Goal: Task Accomplishment & Management: Manage account settings

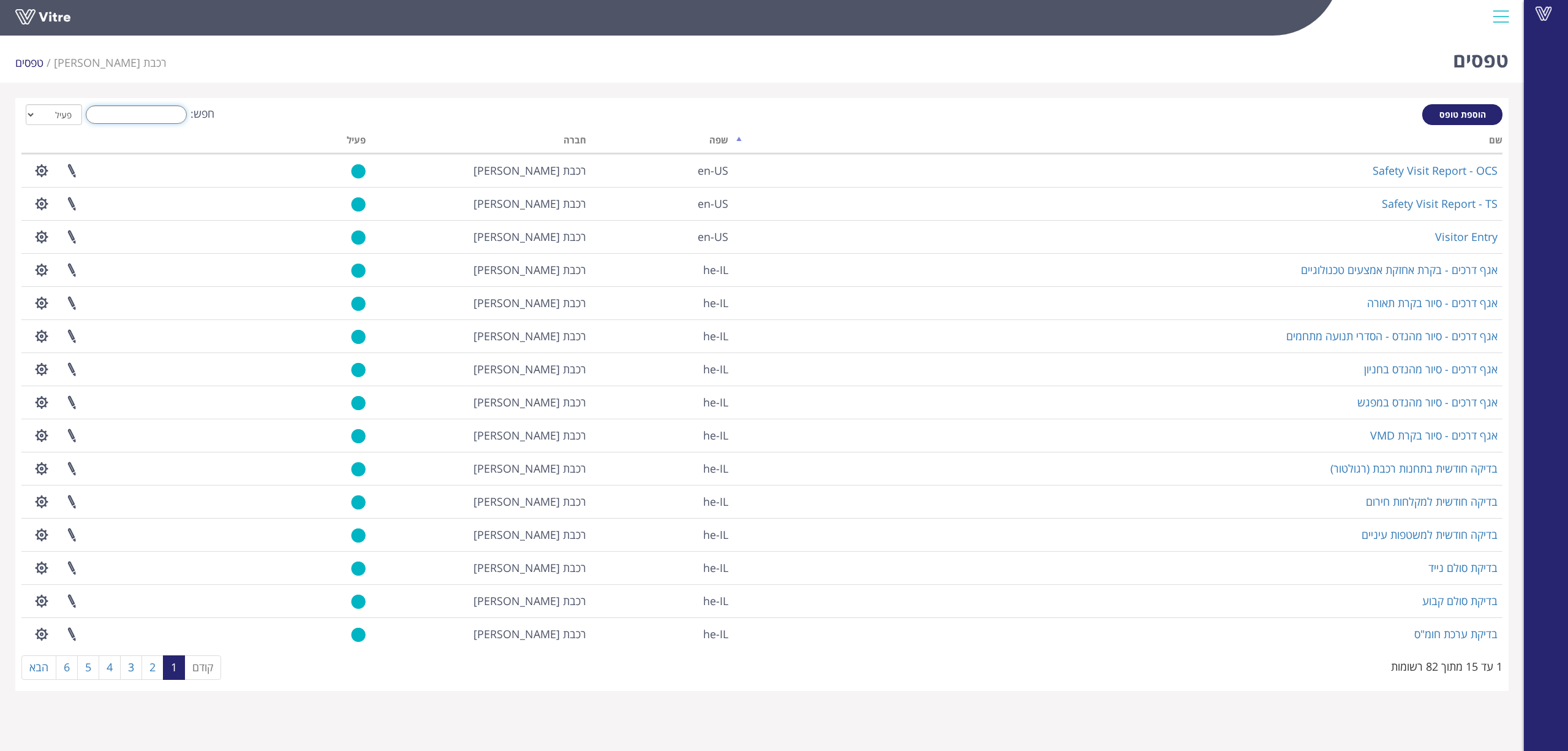
click at [122, 115] on input "חפש:" at bounding box center [135, 114] width 101 height 18
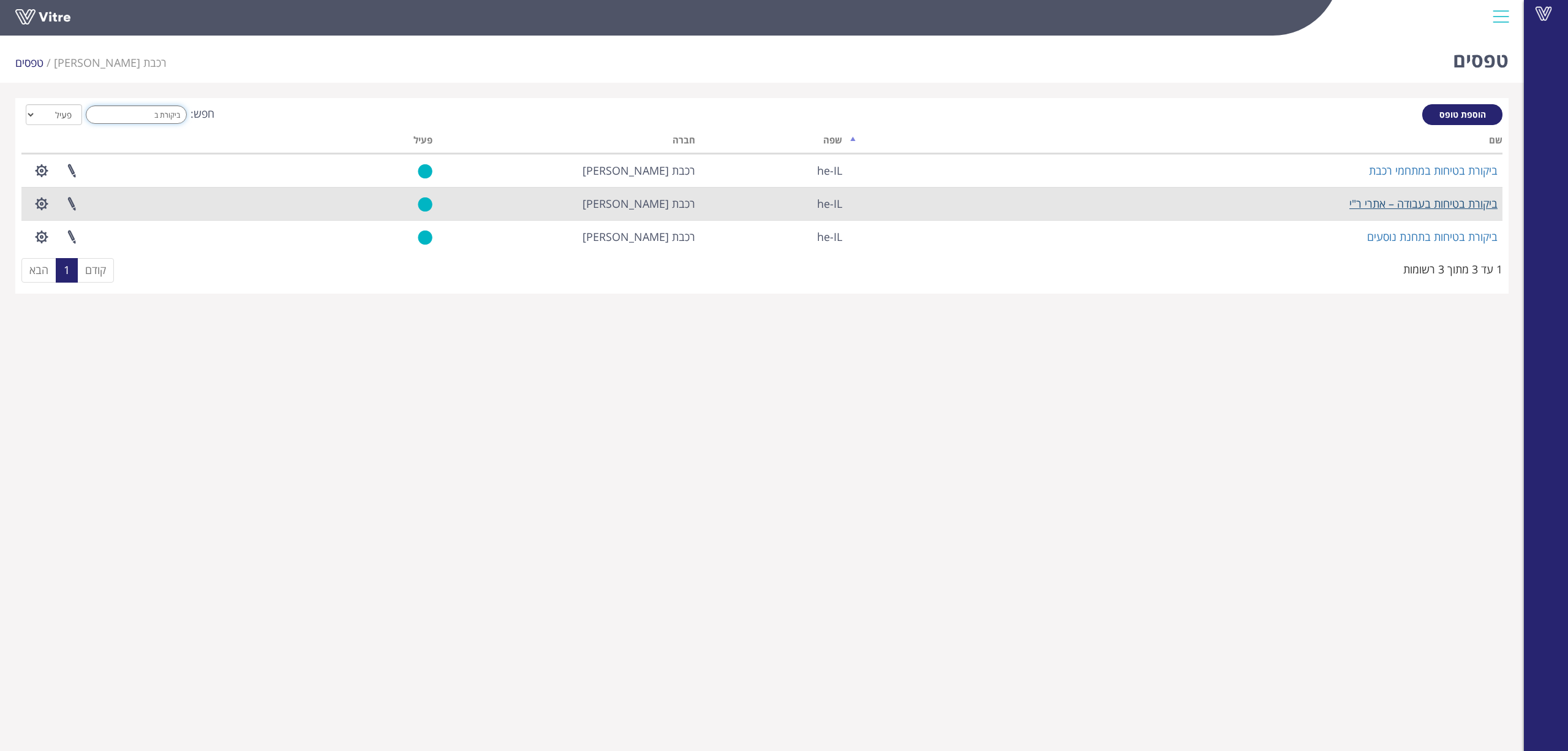
type input "ביקורת ב"
click at [1419, 204] on link "ביקורת בטיחות בעבודה – אתרי ר"י" at bounding box center [1423, 204] width 149 height 14
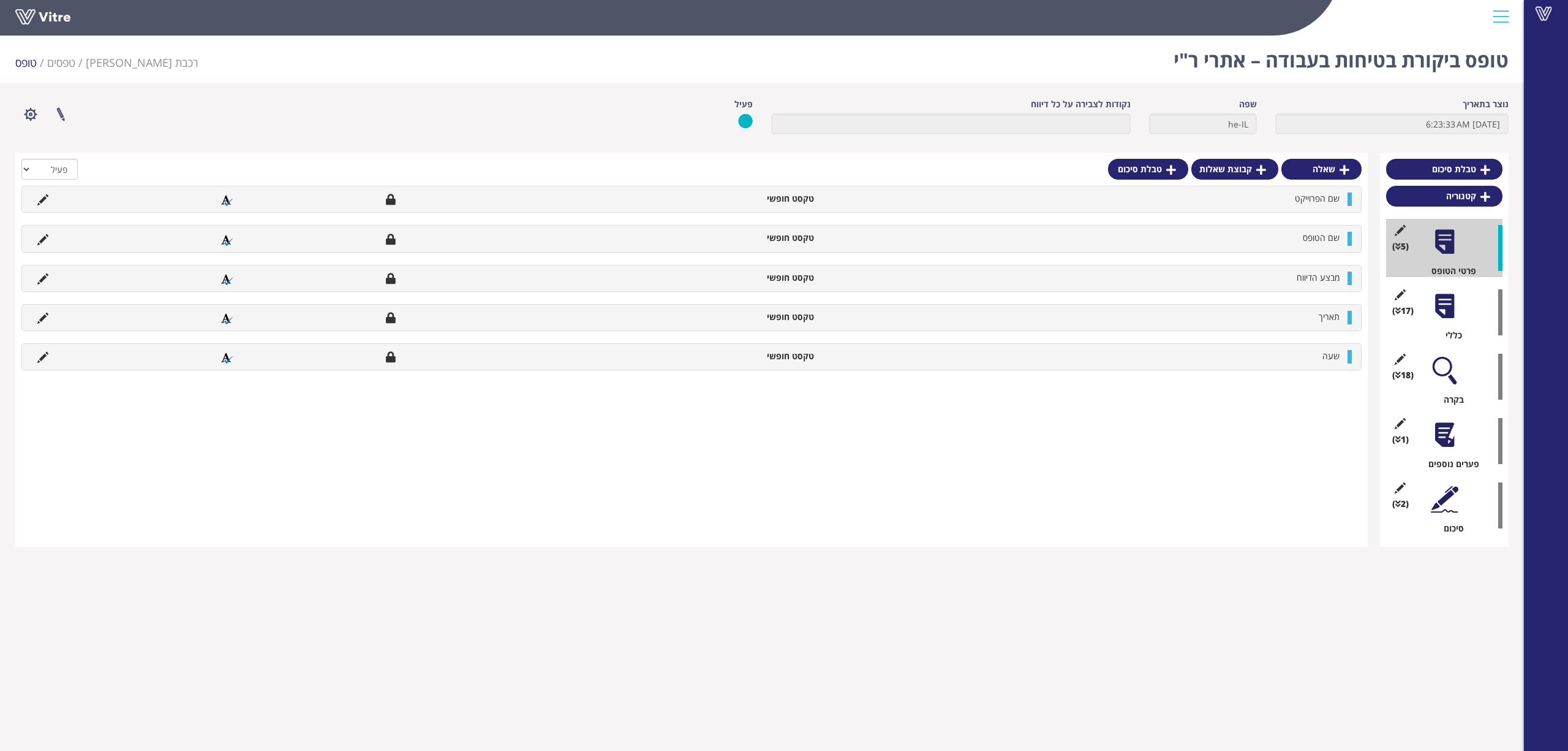
click at [1439, 316] on div at bounding box center [1445, 306] width 28 height 28
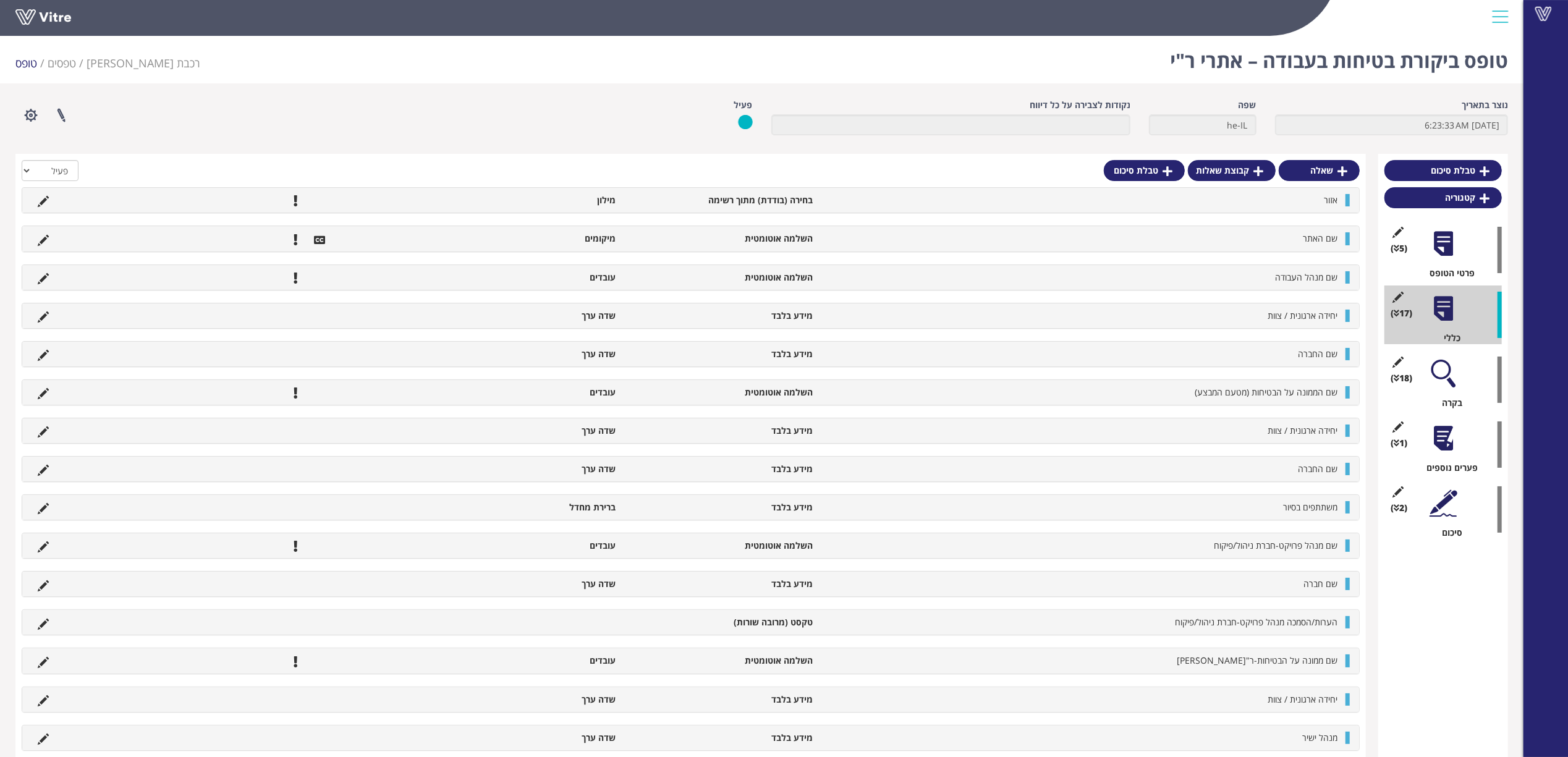
click at [1445, 367] on div at bounding box center [1443, 373] width 28 height 28
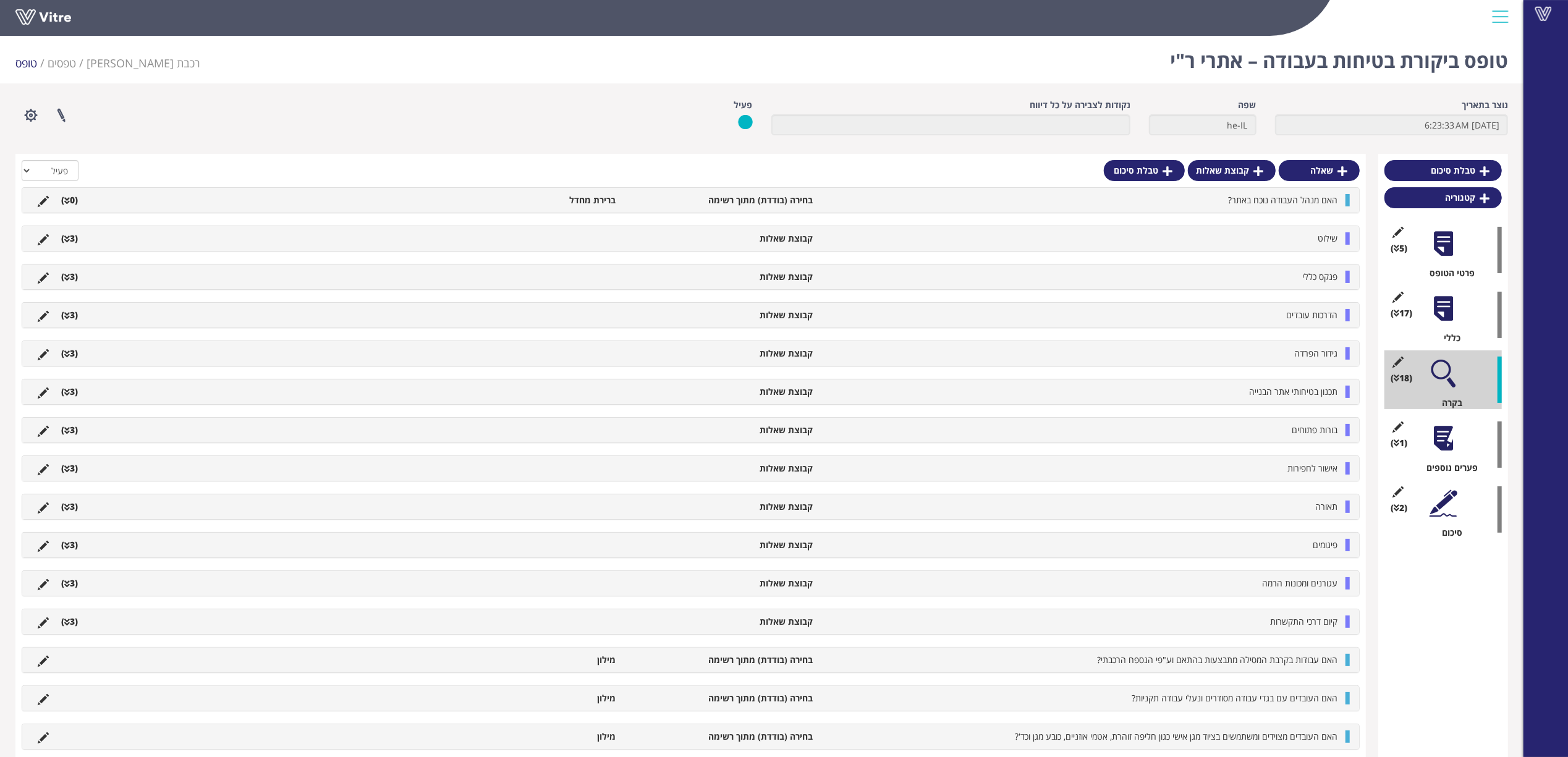
click at [1447, 433] on div at bounding box center [1443, 438] width 28 height 28
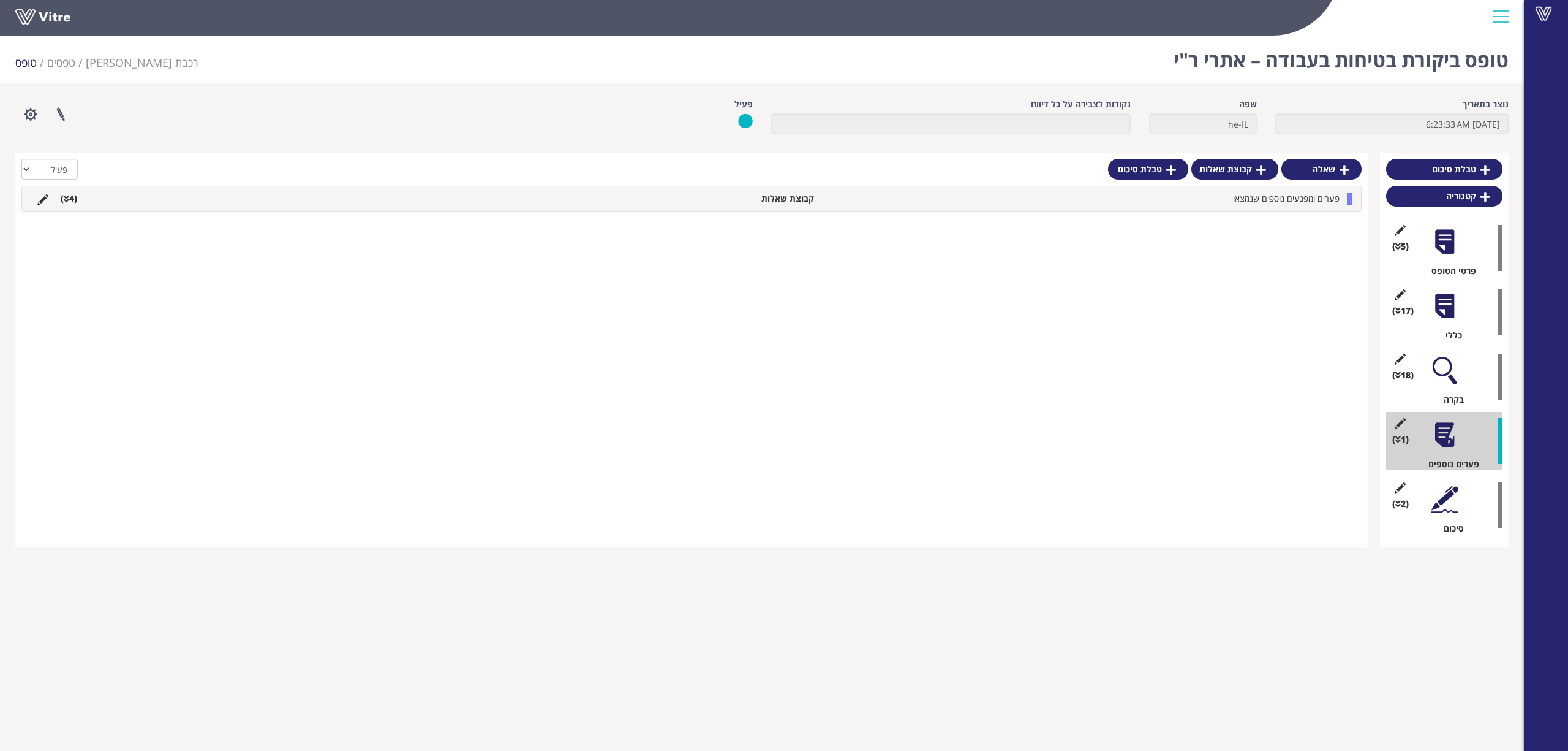
click at [1233, 209] on div "פערים ומפגעים נוספים שנמצאו קבוצת שאלות (4 )" at bounding box center [691, 199] width 1339 height 25
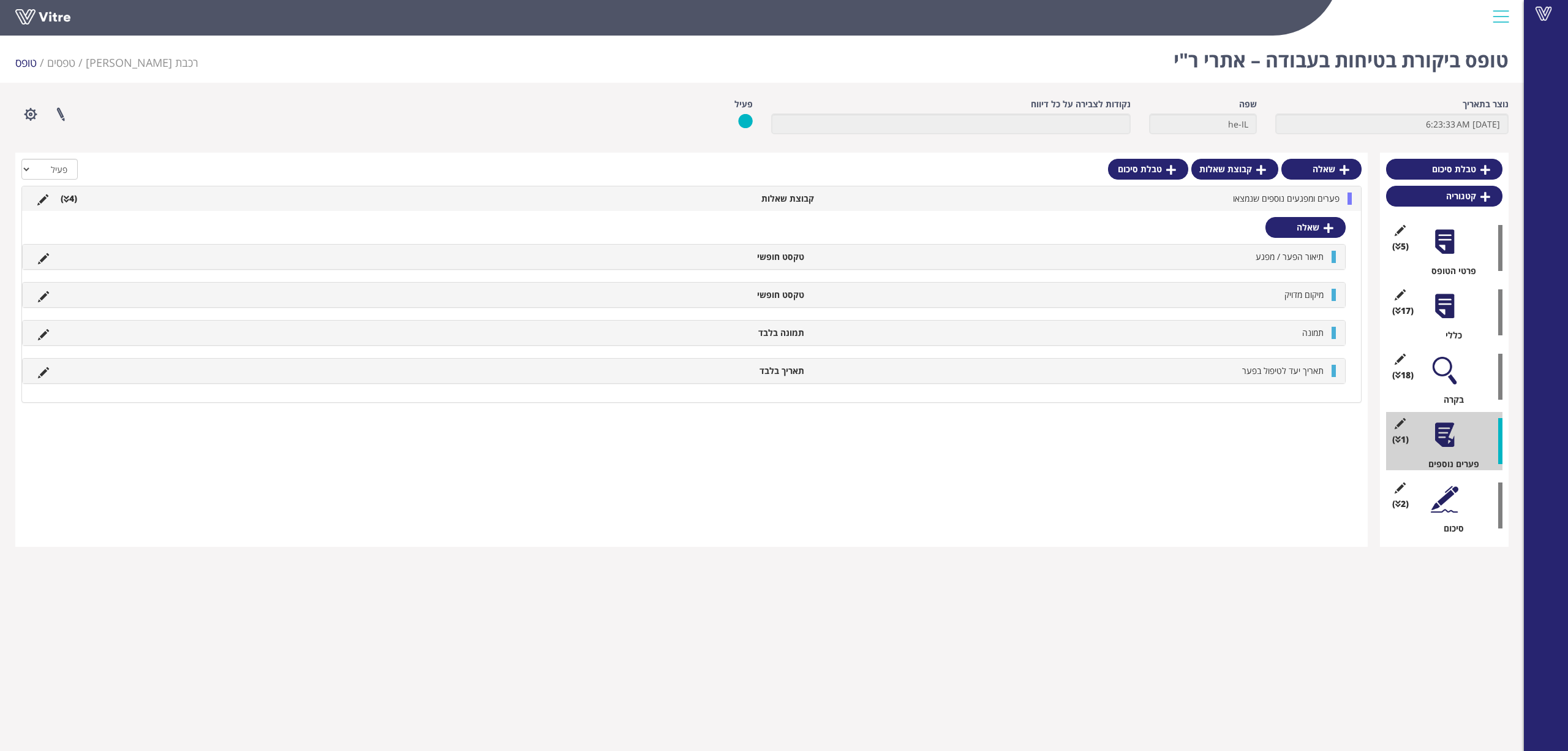
click at [1436, 365] on div at bounding box center [1445, 370] width 28 height 28
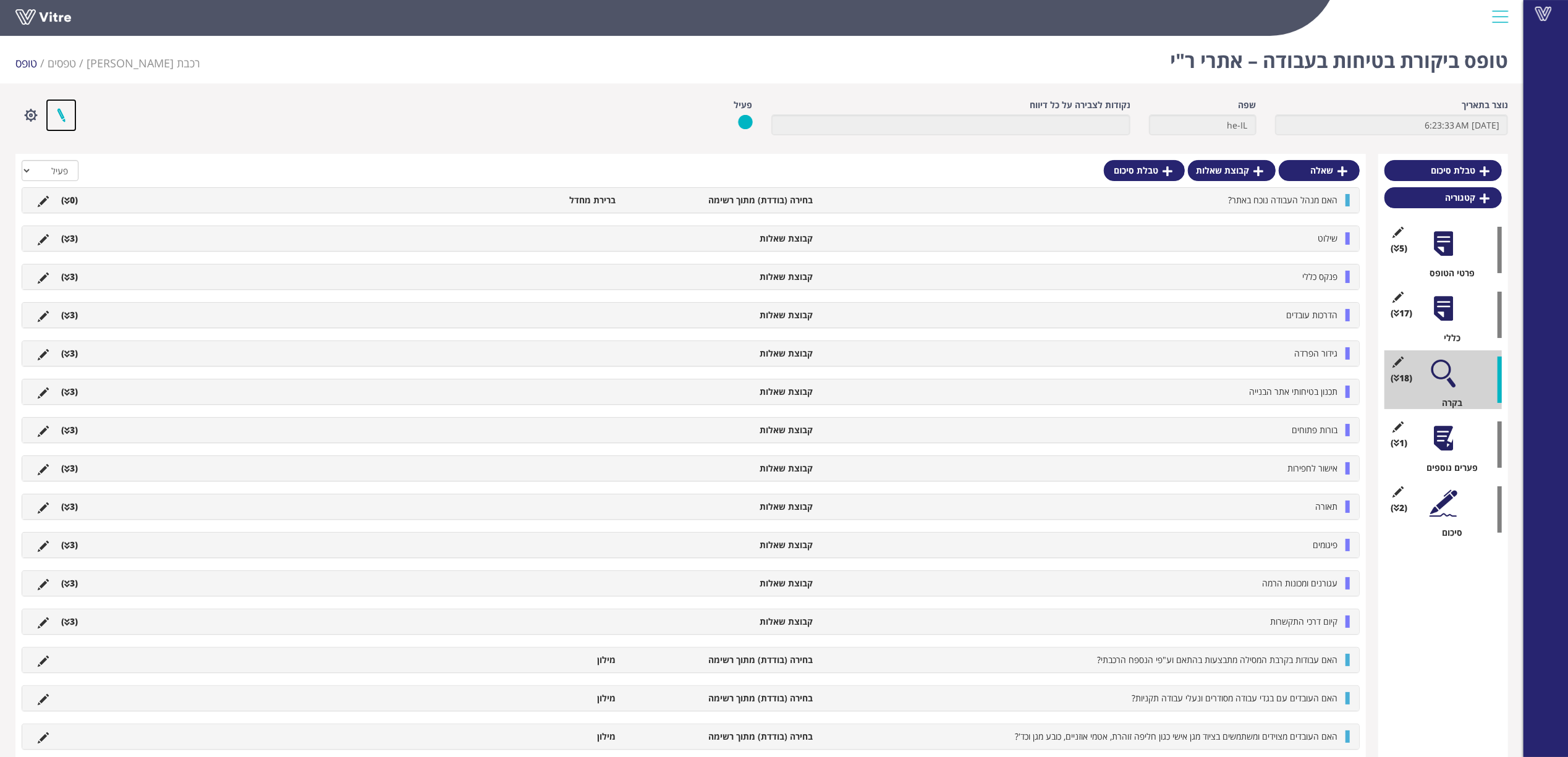
click at [68, 111] on link at bounding box center [61, 115] width 31 height 33
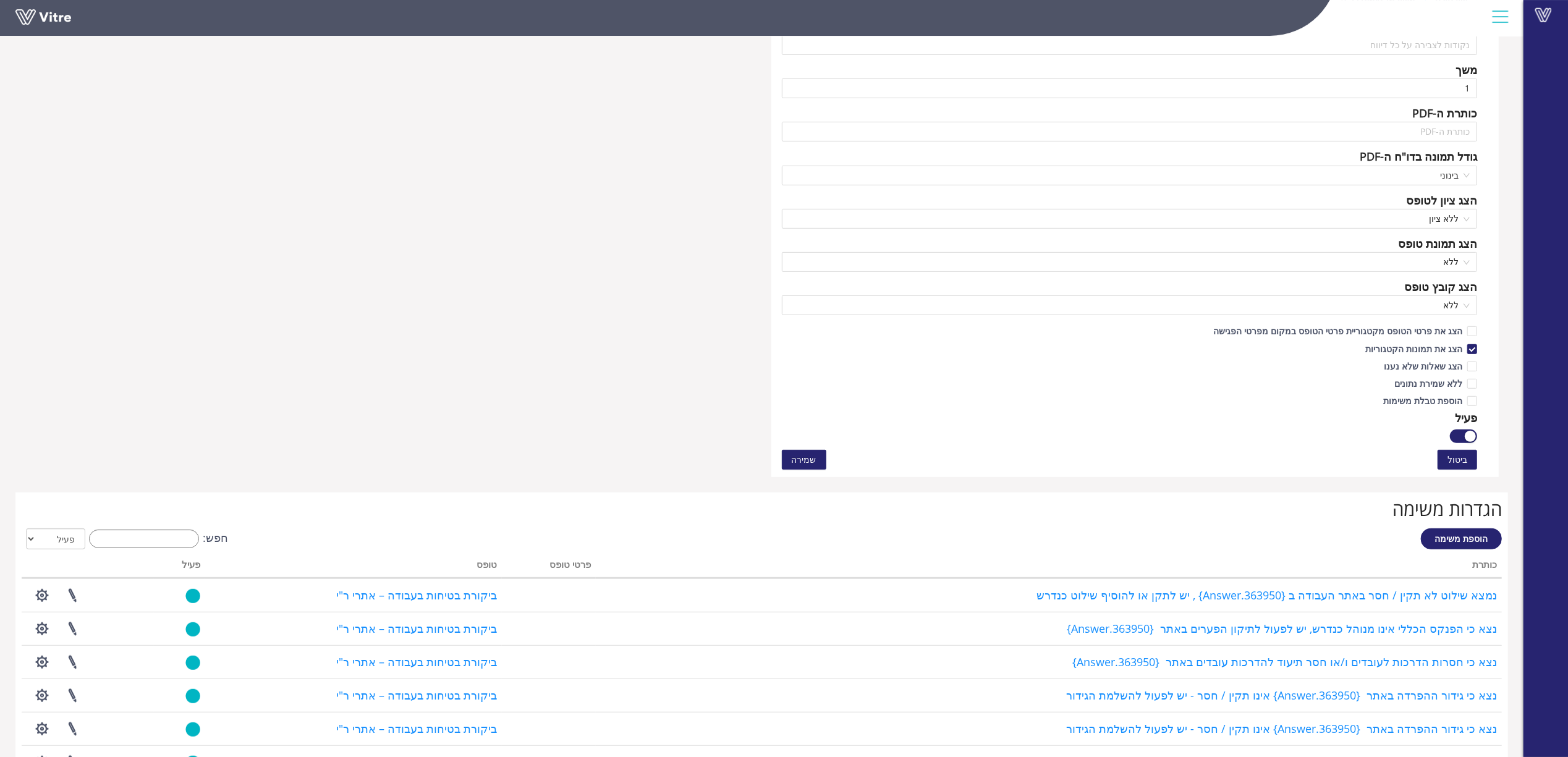
scroll to position [741, 0]
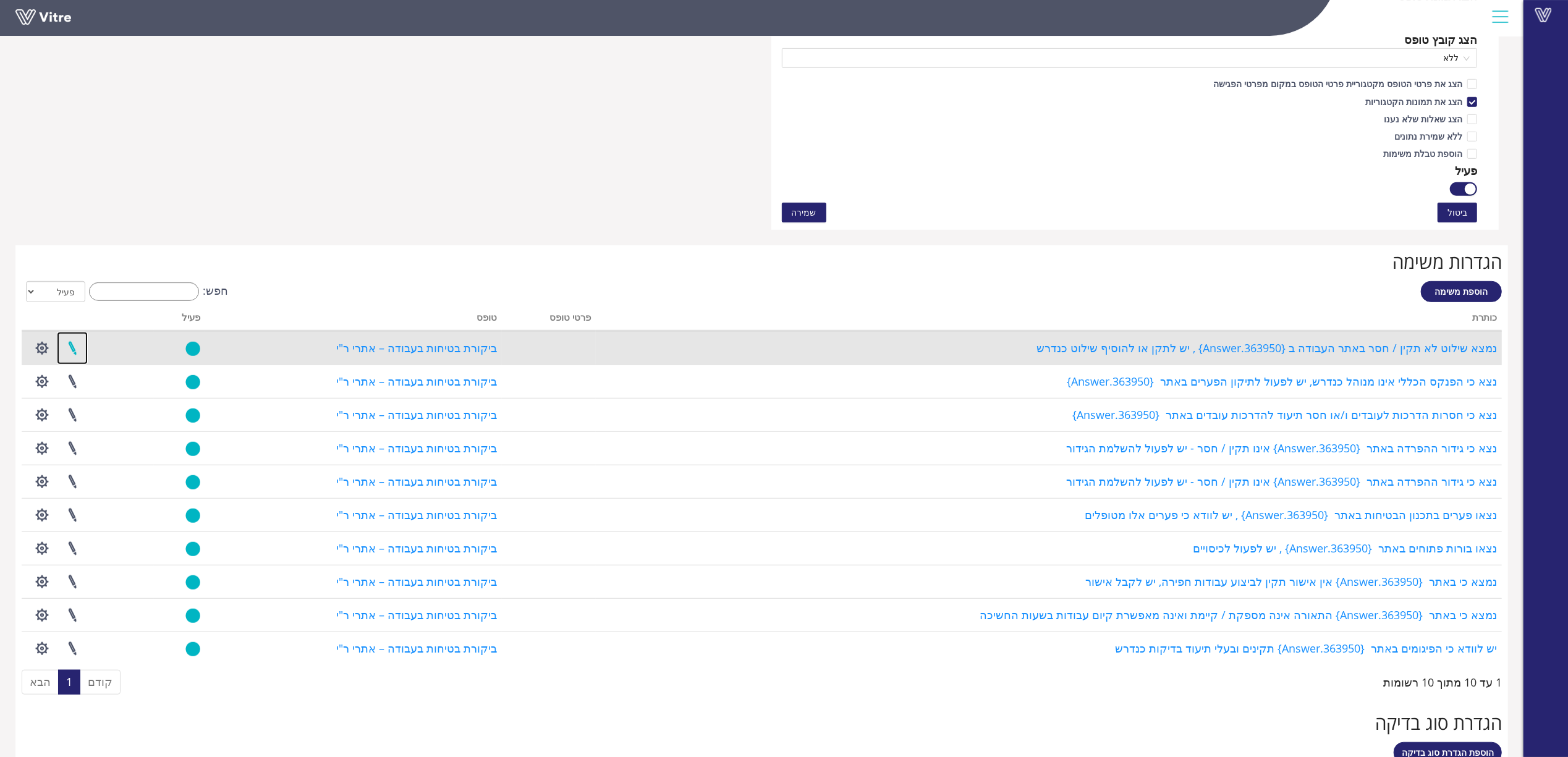
click at [72, 349] on link at bounding box center [72, 348] width 31 height 33
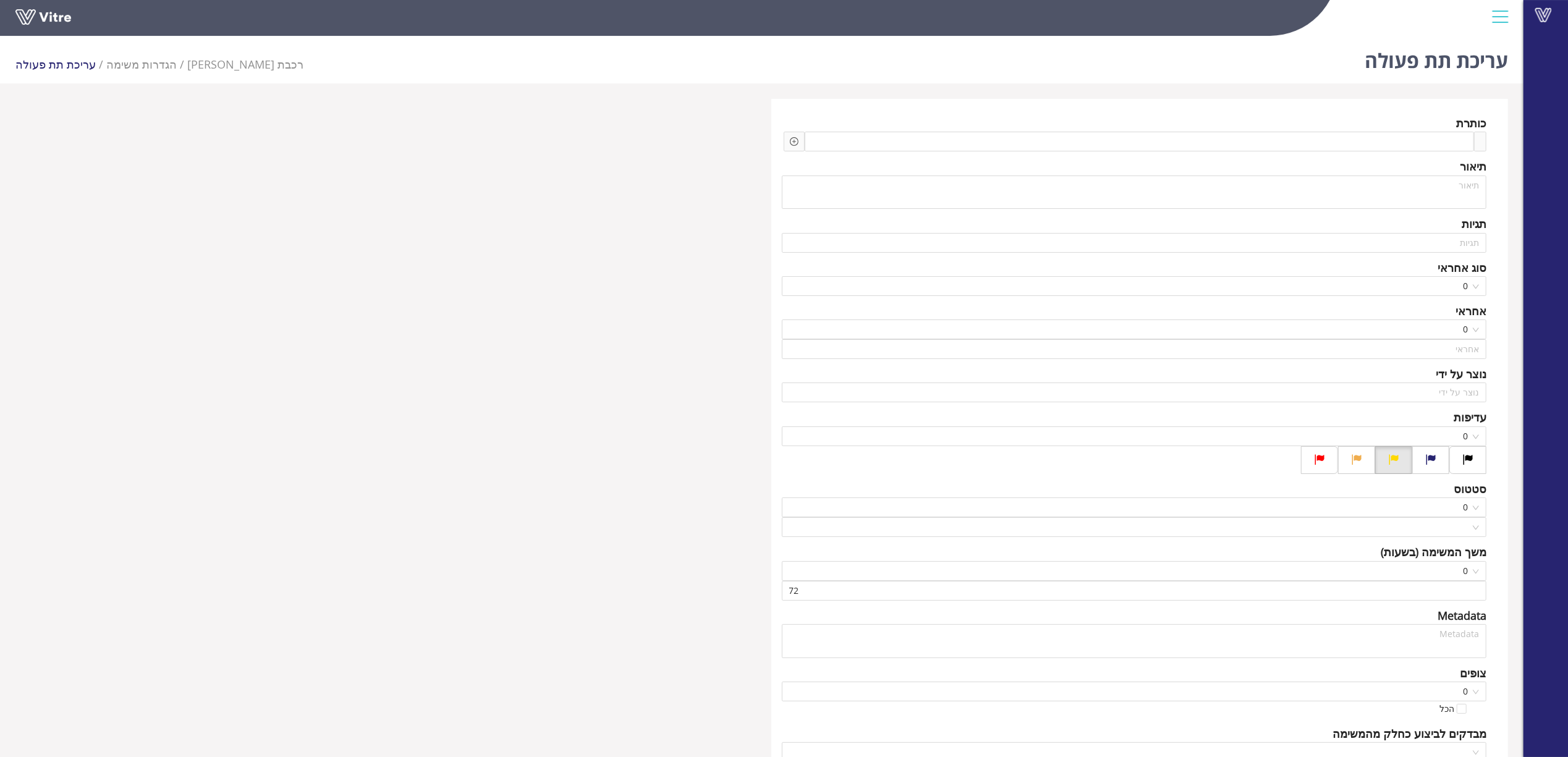
type input "בר גיל"
type input "[PERSON_NAME]"
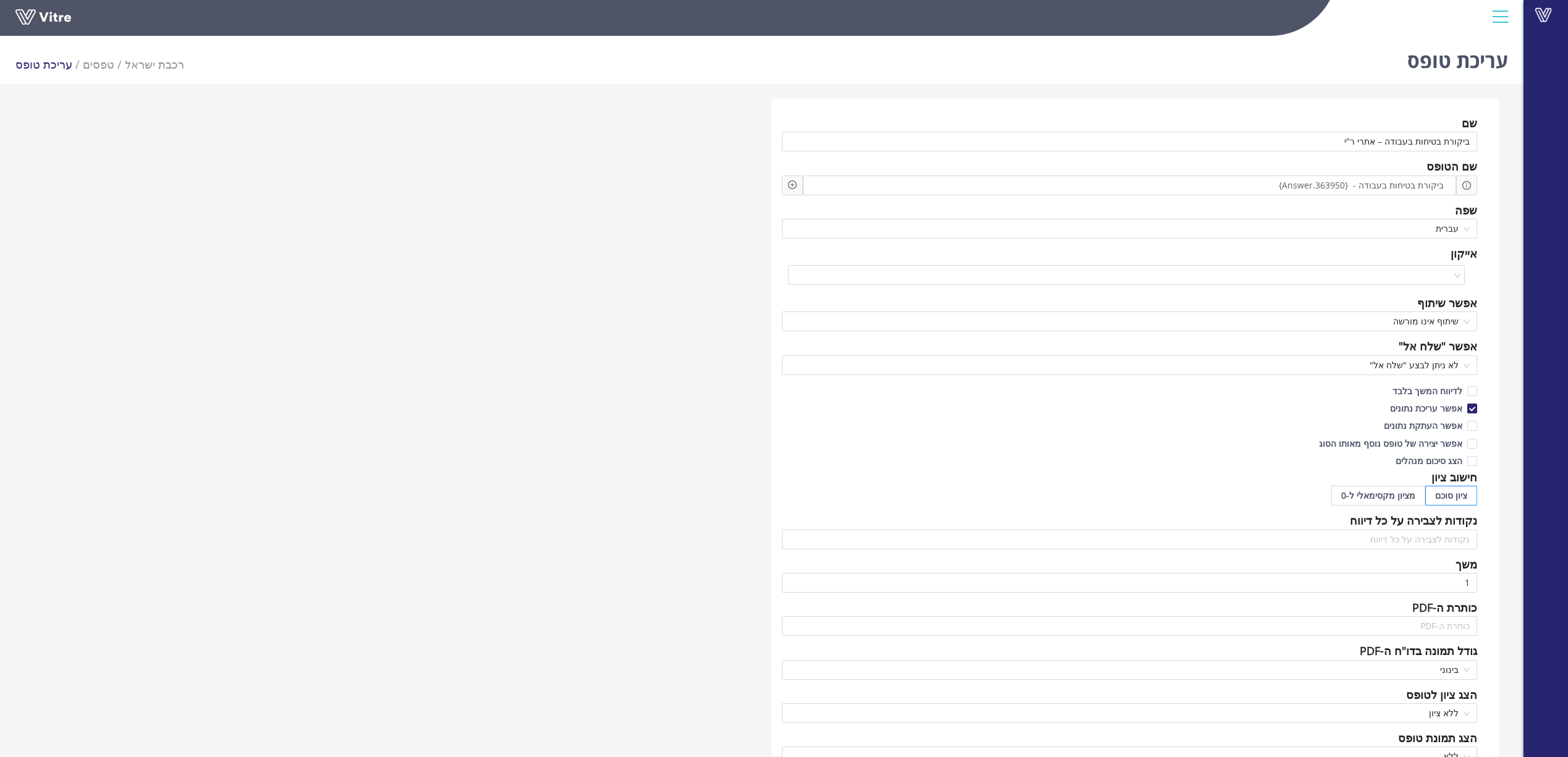
scroll to position [31, 0]
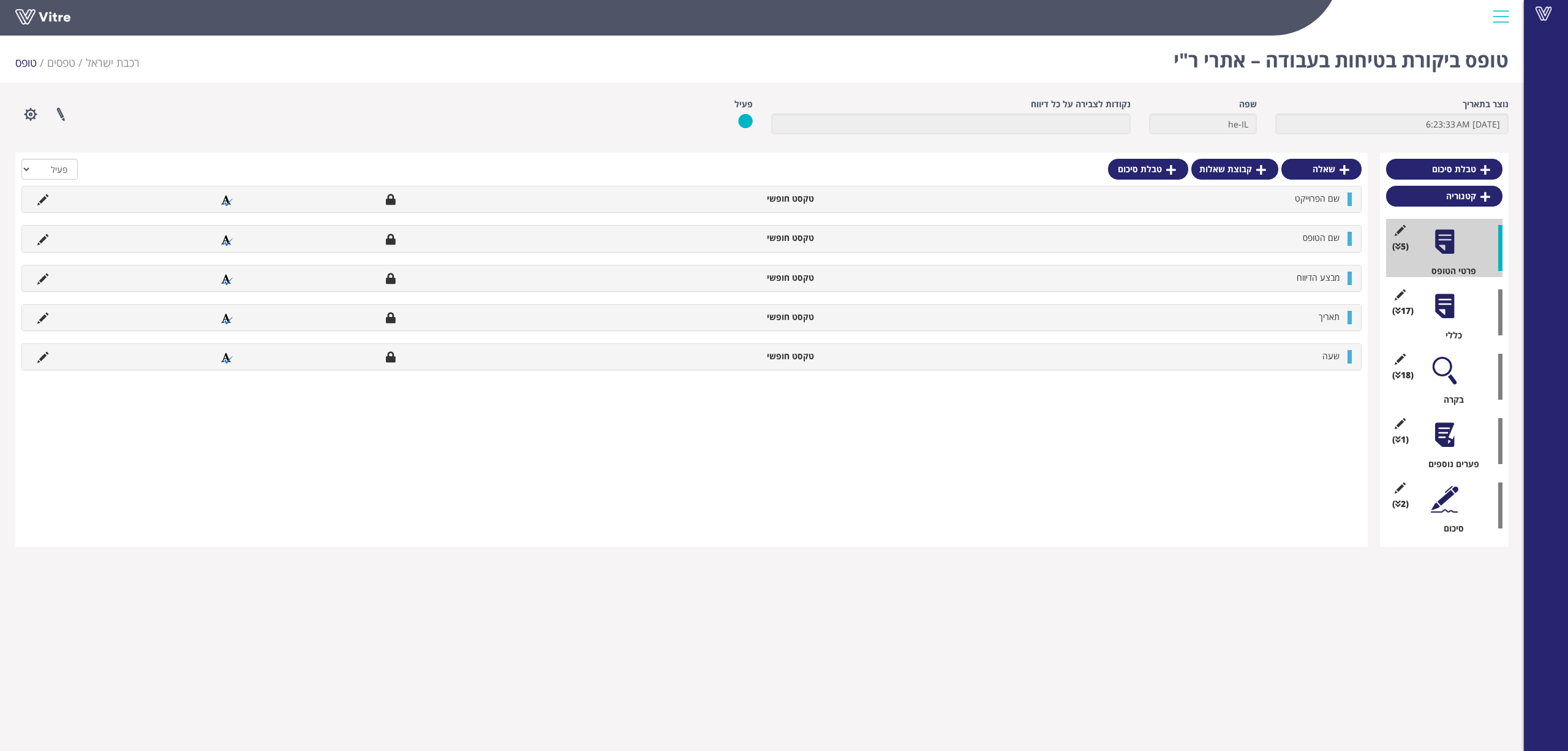
click at [1454, 314] on div at bounding box center [1445, 306] width 28 height 28
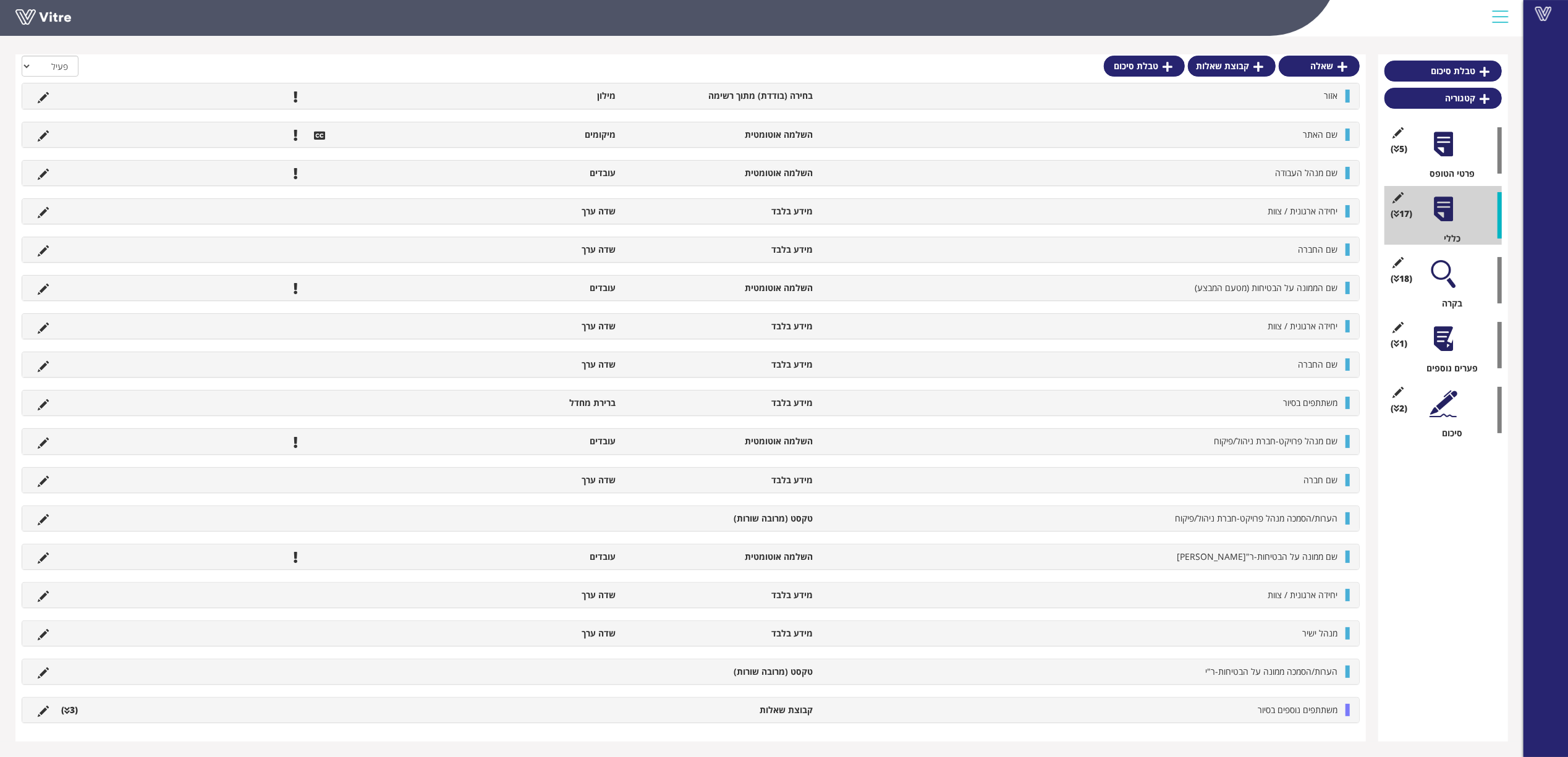
scroll to position [28, 0]
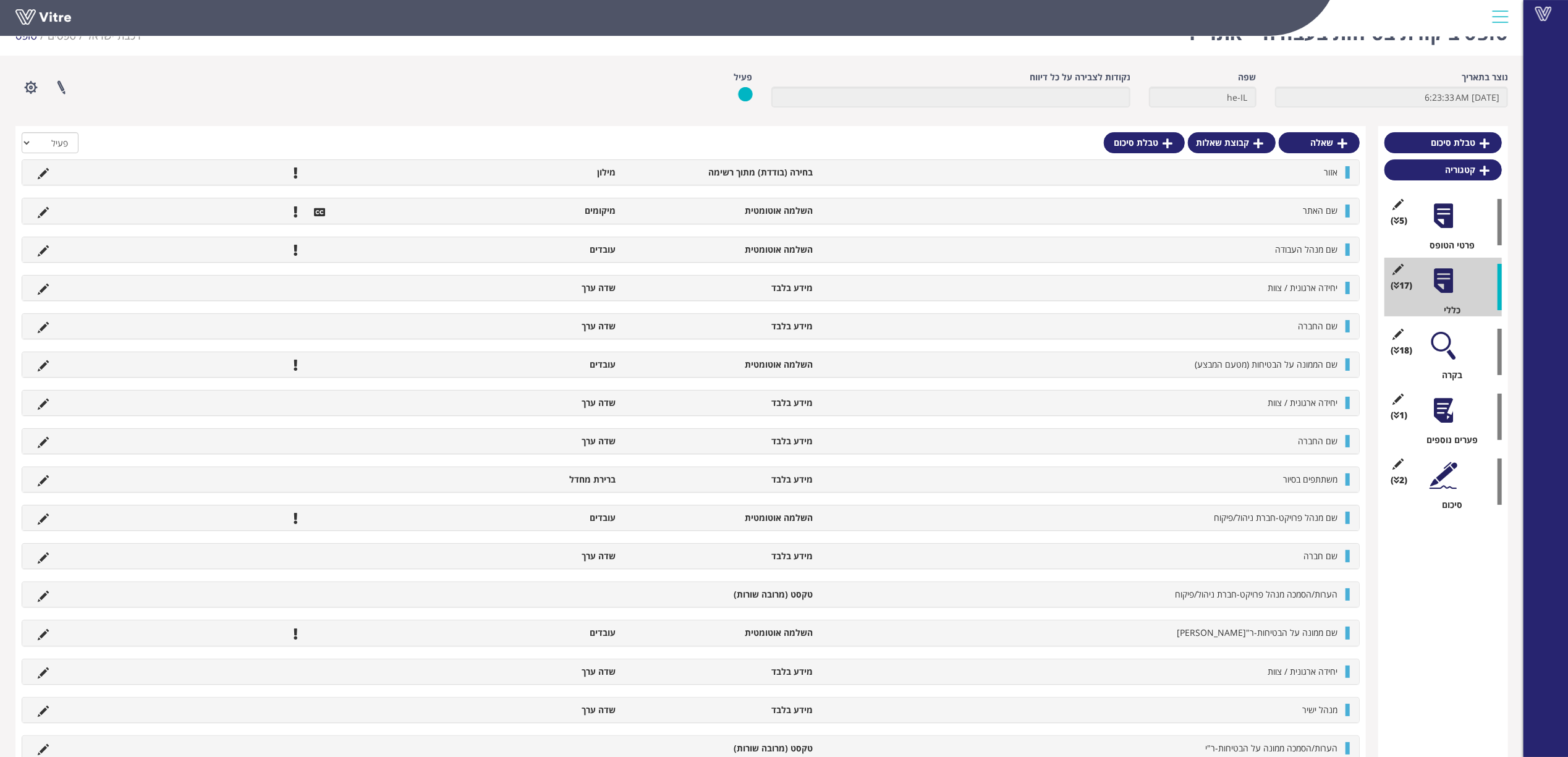
click at [1433, 336] on div at bounding box center [1443, 346] width 28 height 28
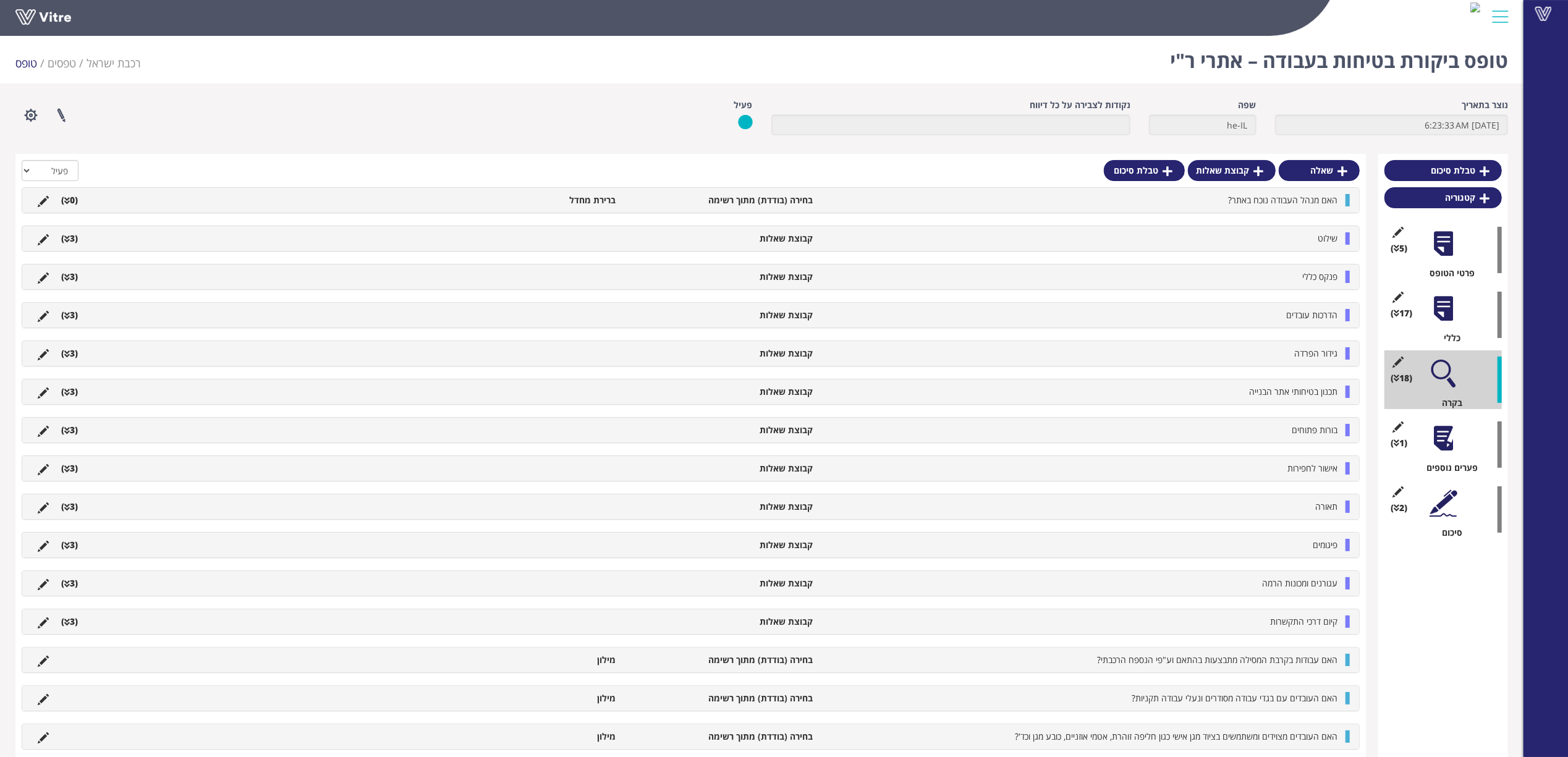
scroll to position [33, 0]
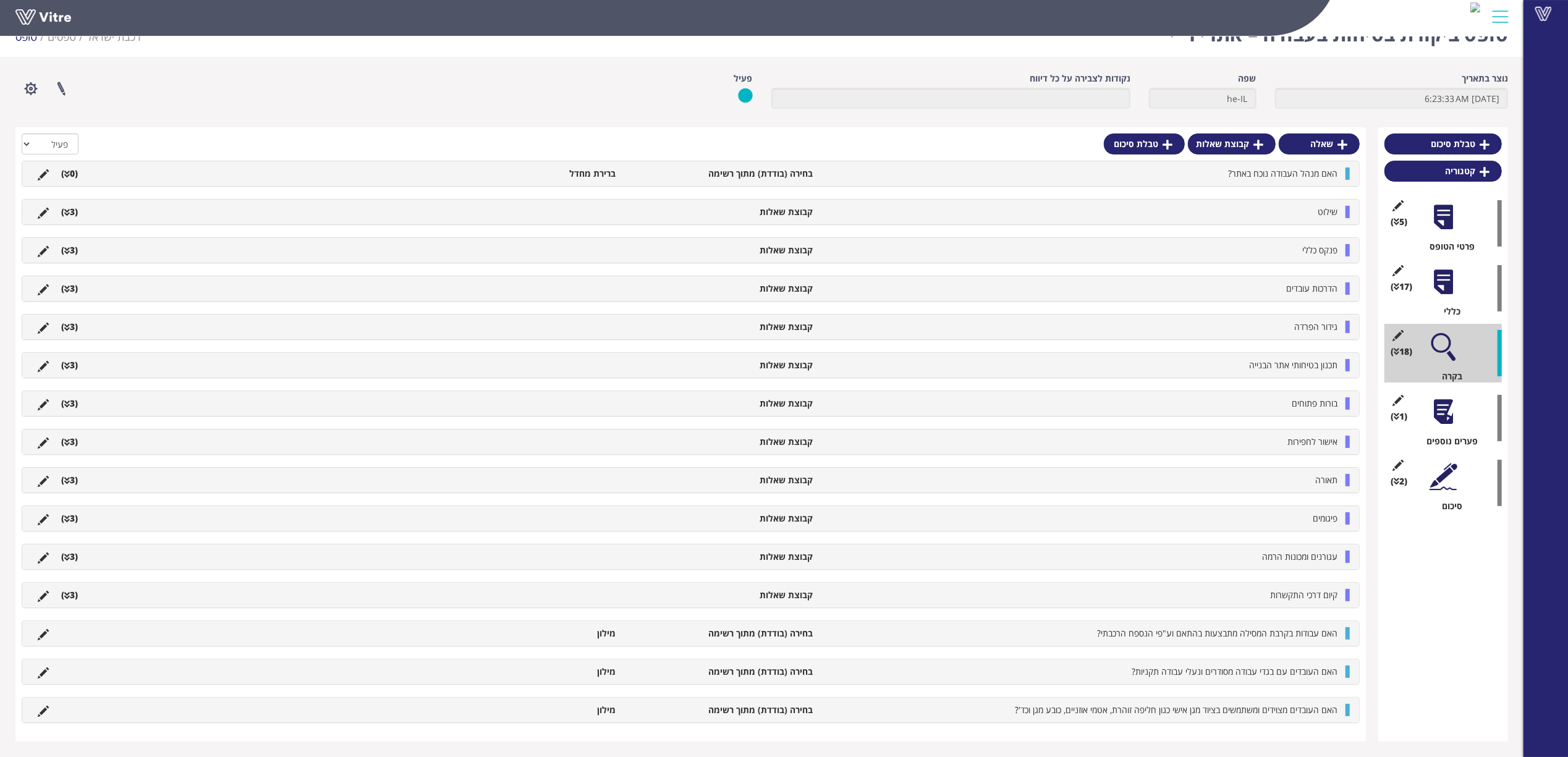
click at [1453, 406] on div at bounding box center [1443, 411] width 28 height 28
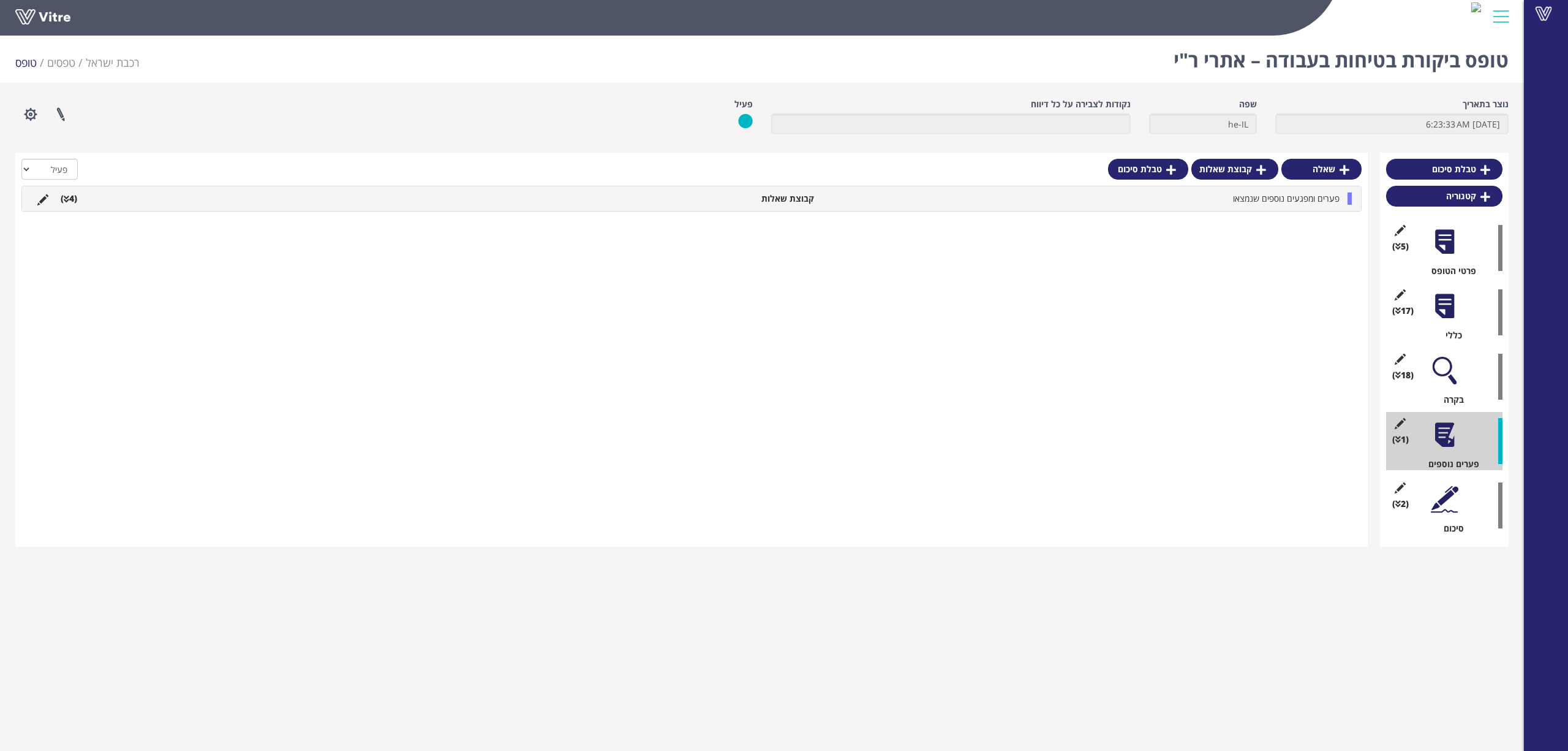
click at [1448, 304] on div at bounding box center [1445, 306] width 28 height 28
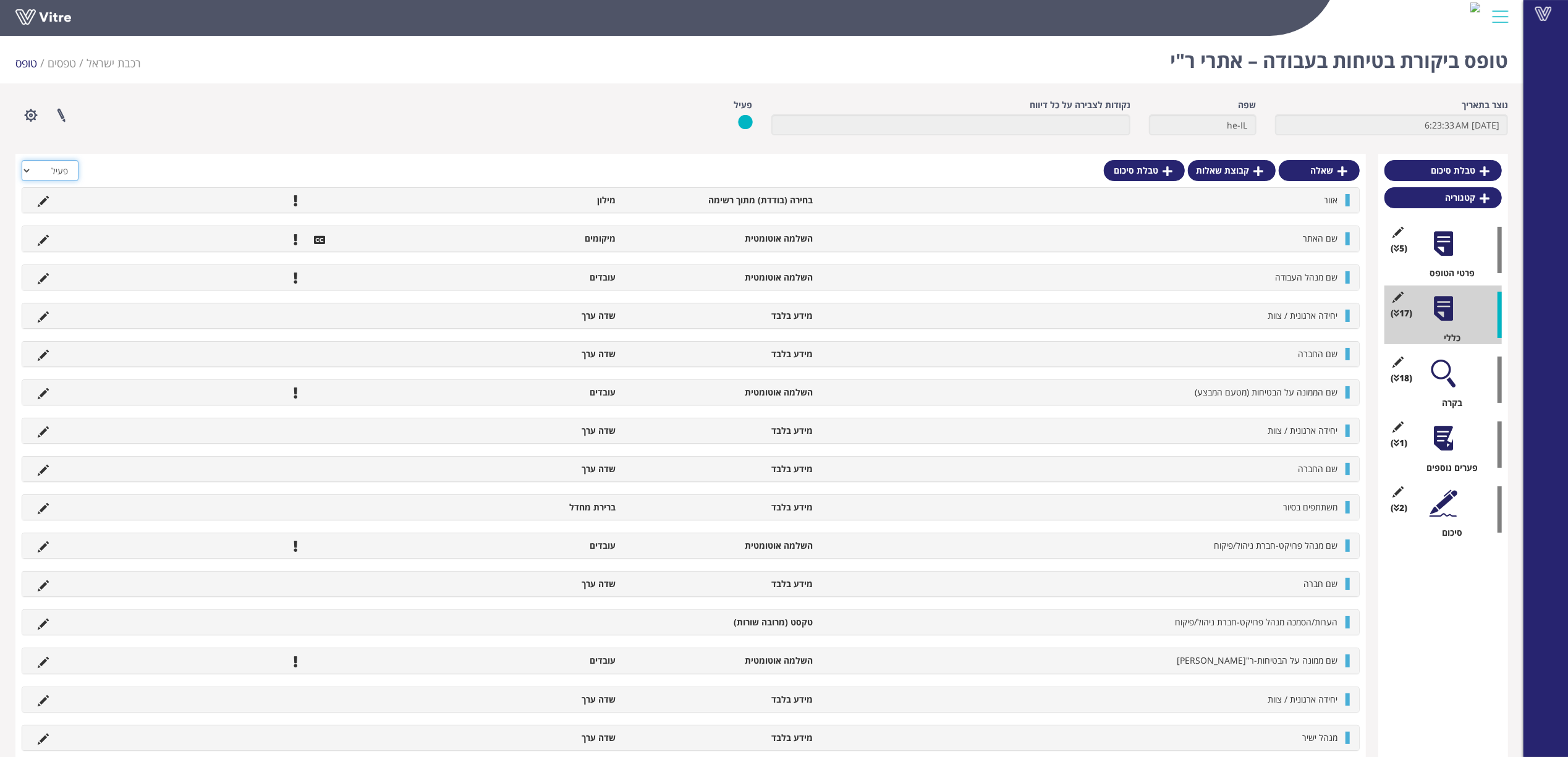
click at [61, 171] on select "הכל פעיל לא פעיל" at bounding box center [50, 170] width 57 height 21
select select "2"
click at [22, 160] on select "הכל פעיל לא פעיל" at bounding box center [50, 170] width 57 height 21
click at [777, 156] on div "שאלה קבוצת שאלות טבלת סיכום הכל פעיל לא פעיל אזור בחירה (בודדת) מתוך רשימה מילו…" at bounding box center [690, 500] width 1350 height 692
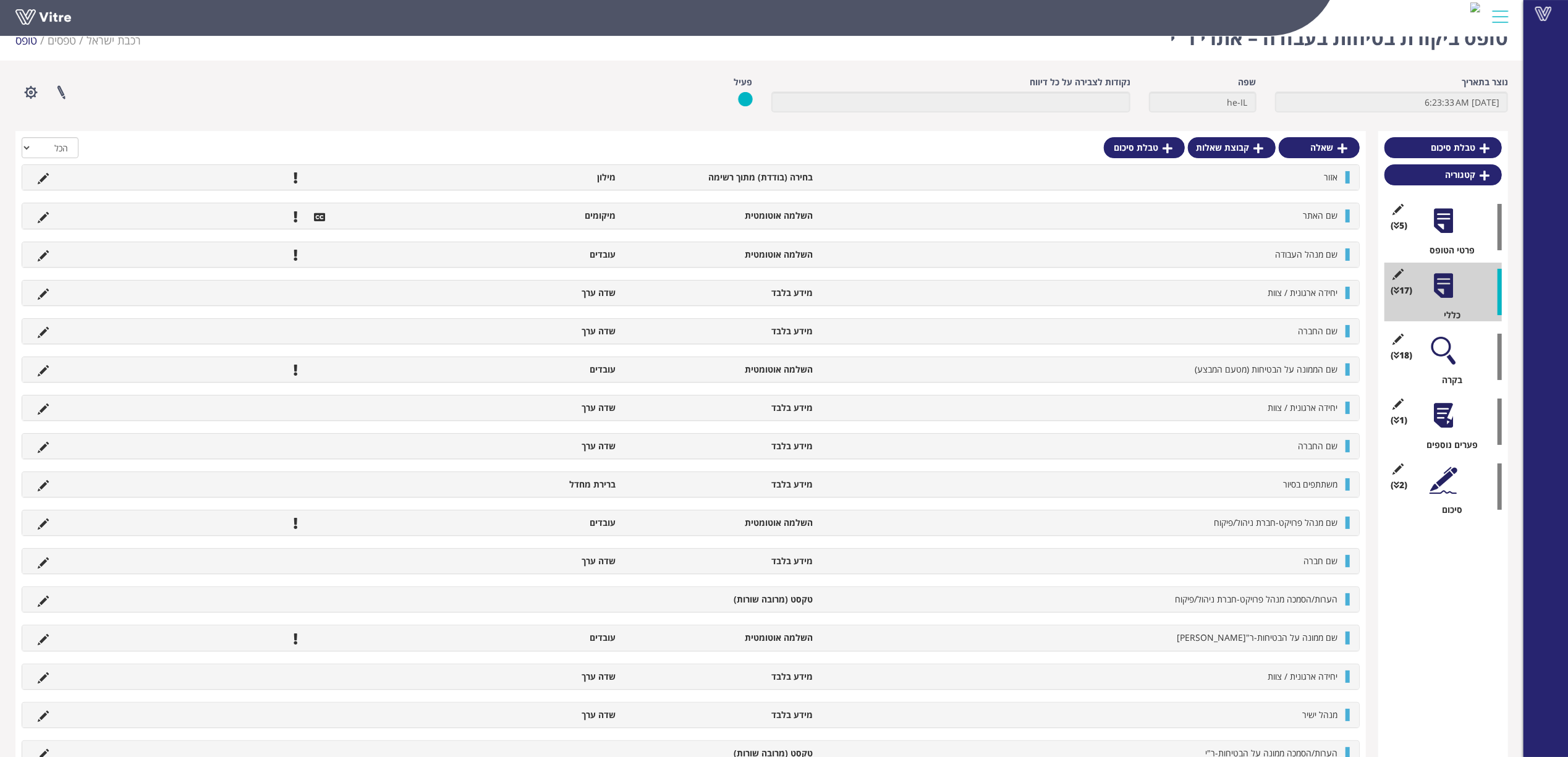
scroll to position [105, 0]
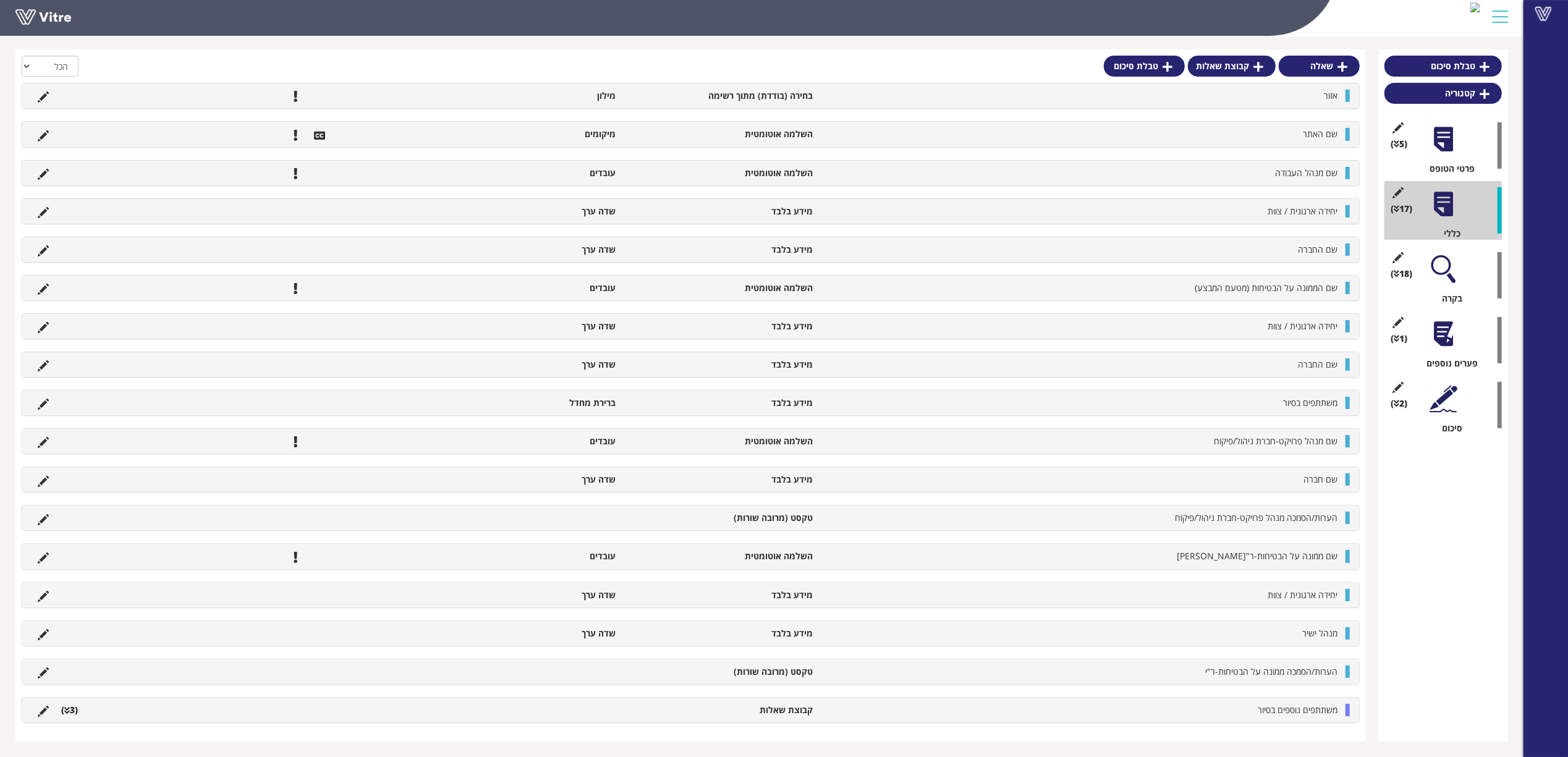
click at [1437, 156] on div "(5 ) פרטי הטופס" at bounding box center [1443, 145] width 118 height 58
click at [1442, 145] on div at bounding box center [1443, 140] width 28 height 28
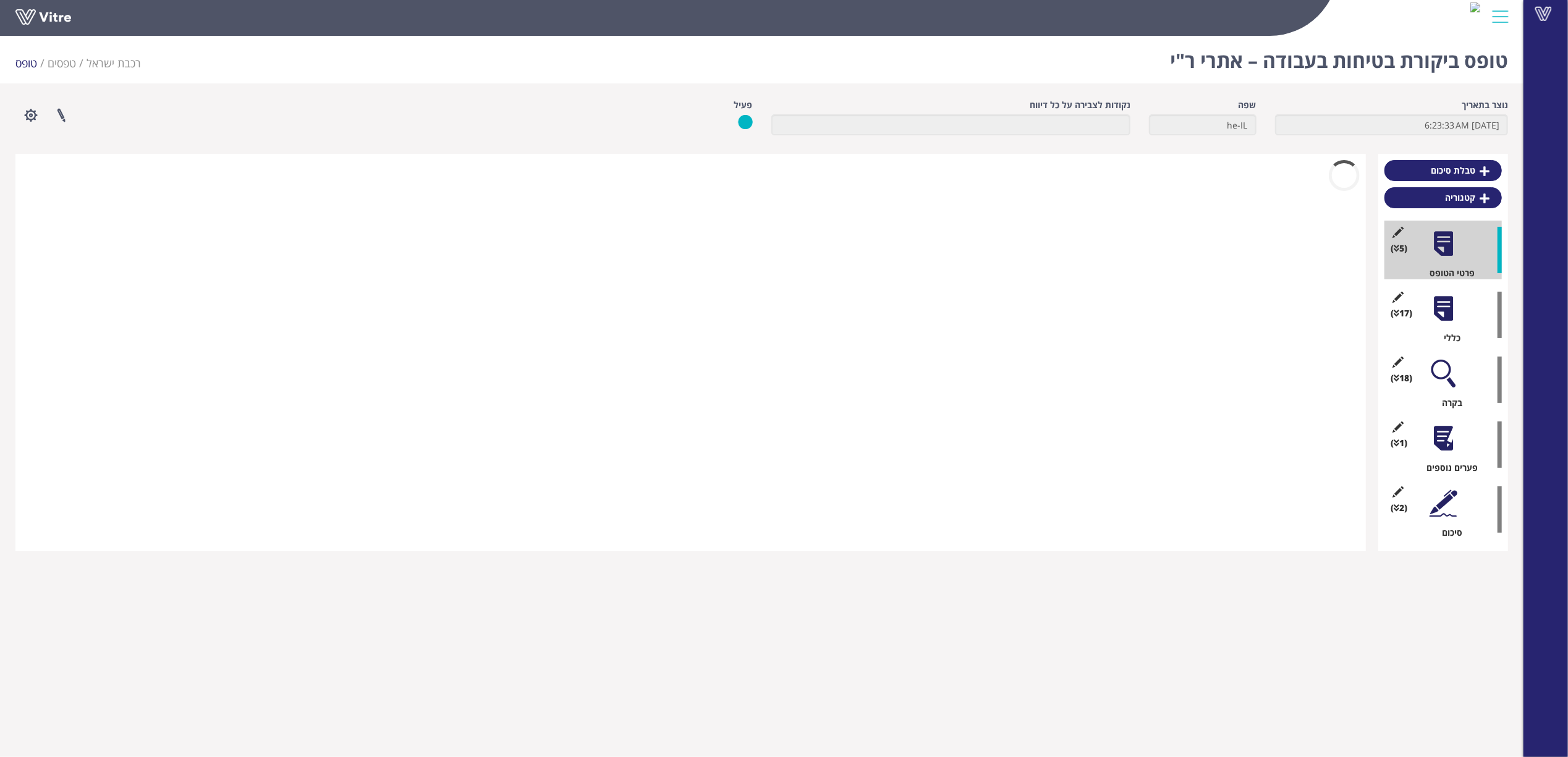
scroll to position [0, 0]
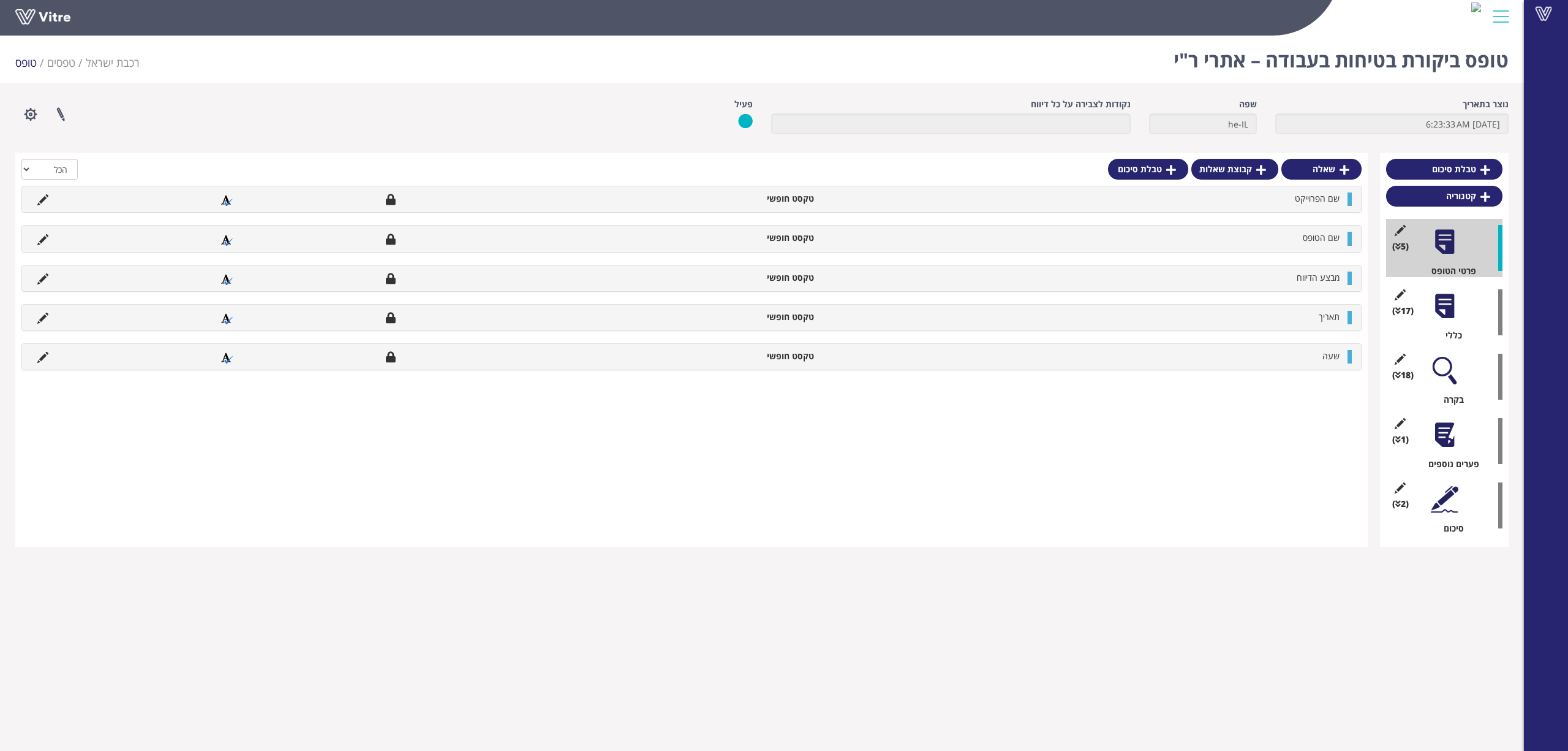
click at [1449, 305] on div at bounding box center [1445, 306] width 28 height 28
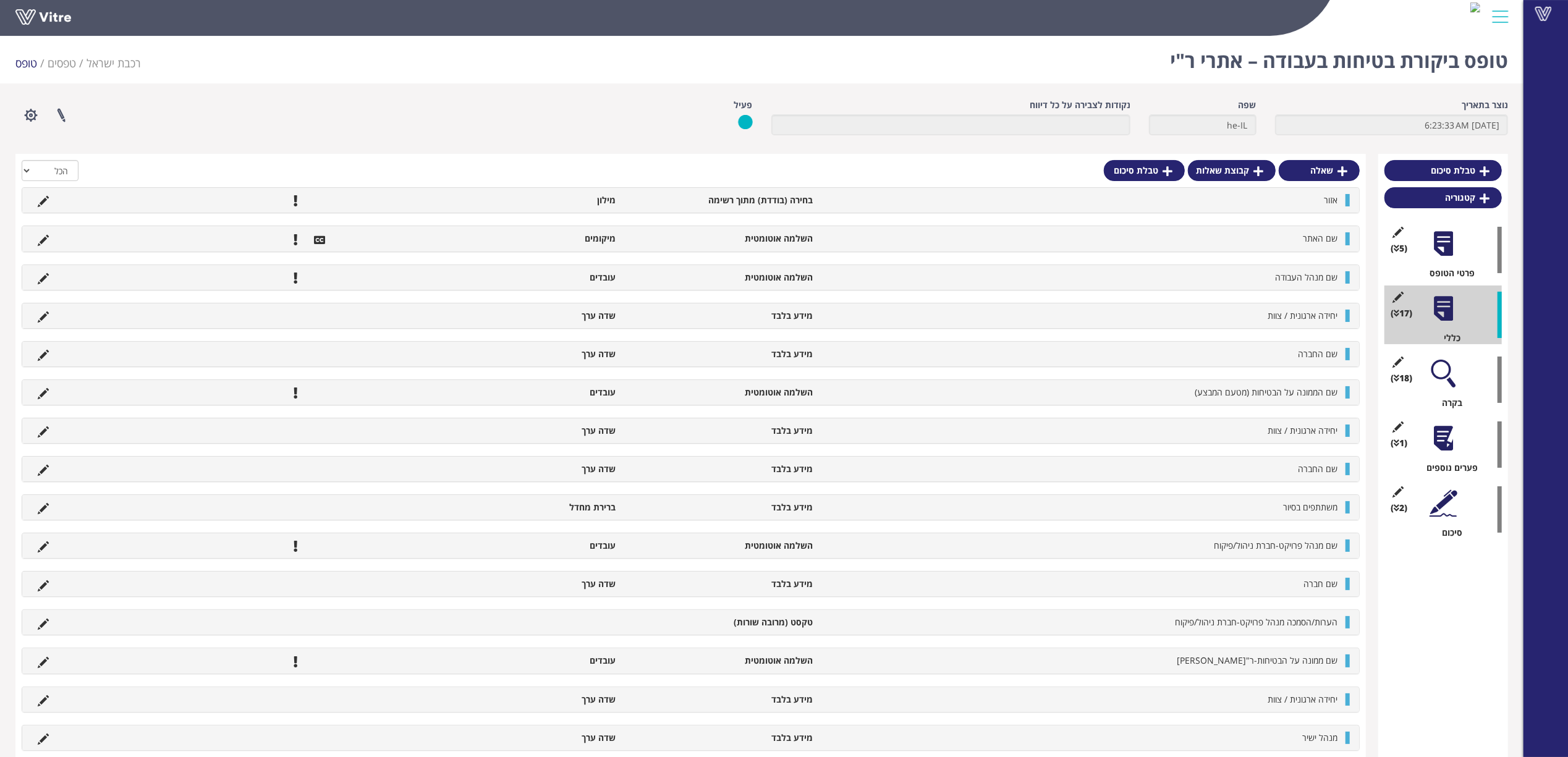
click at [1446, 374] on div at bounding box center [1443, 373] width 28 height 28
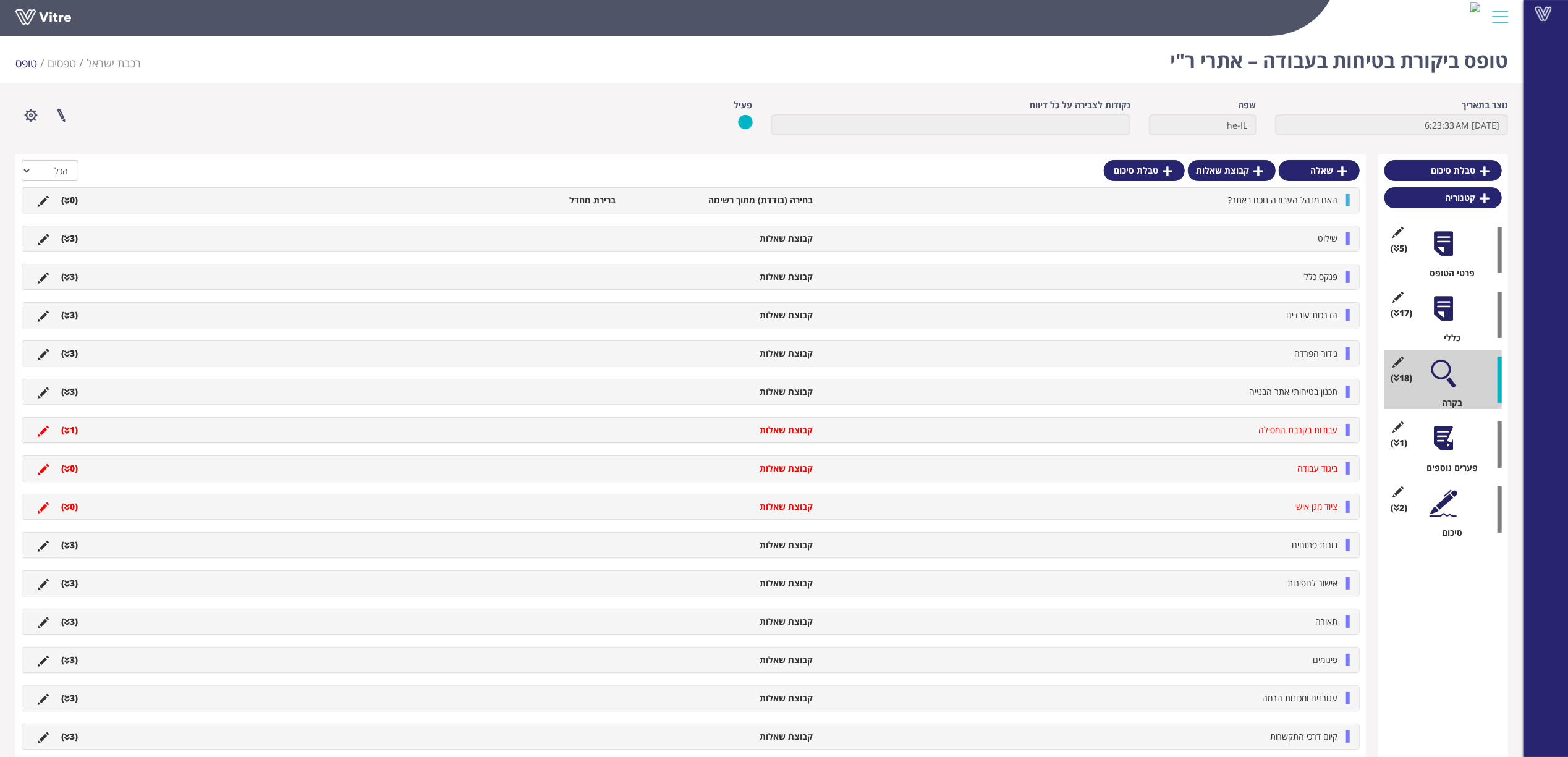
click at [1325, 246] on div "שילוט קבוצת שאלות (3 )" at bounding box center [690, 238] width 1337 height 25
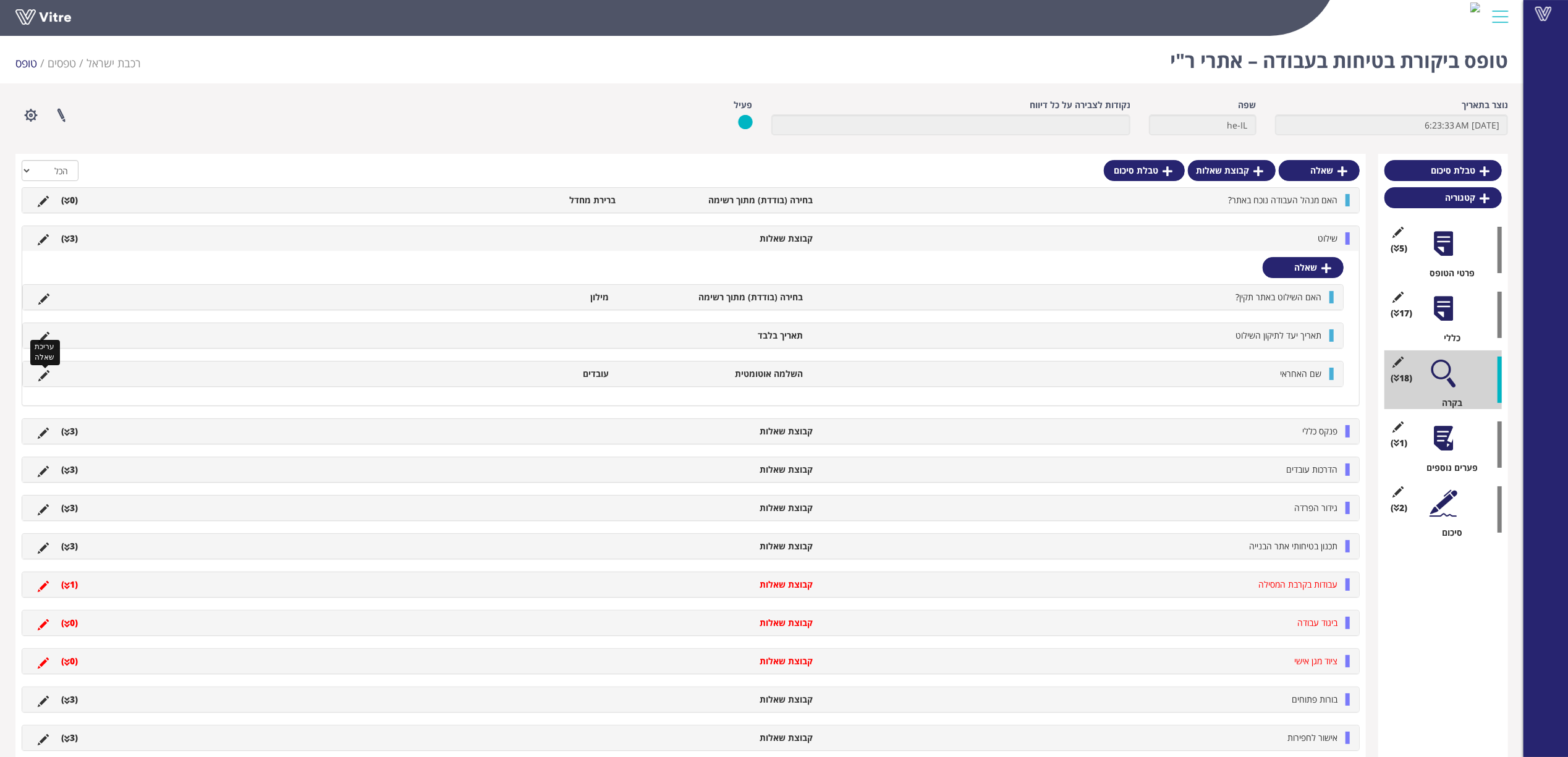
click at [38, 378] on icon at bounding box center [43, 375] width 11 height 11
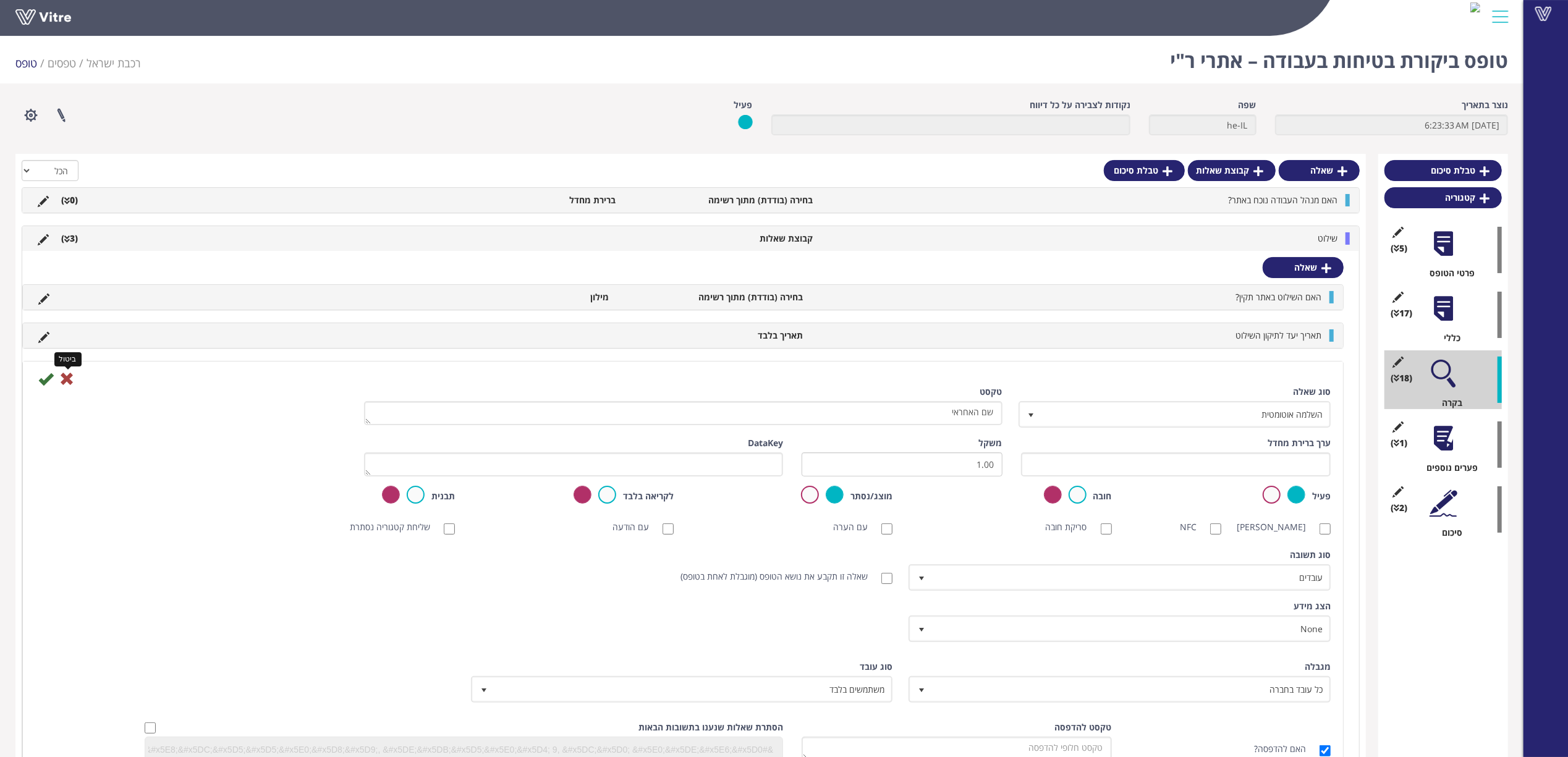
click at [67, 381] on icon at bounding box center [67, 378] width 15 height 15
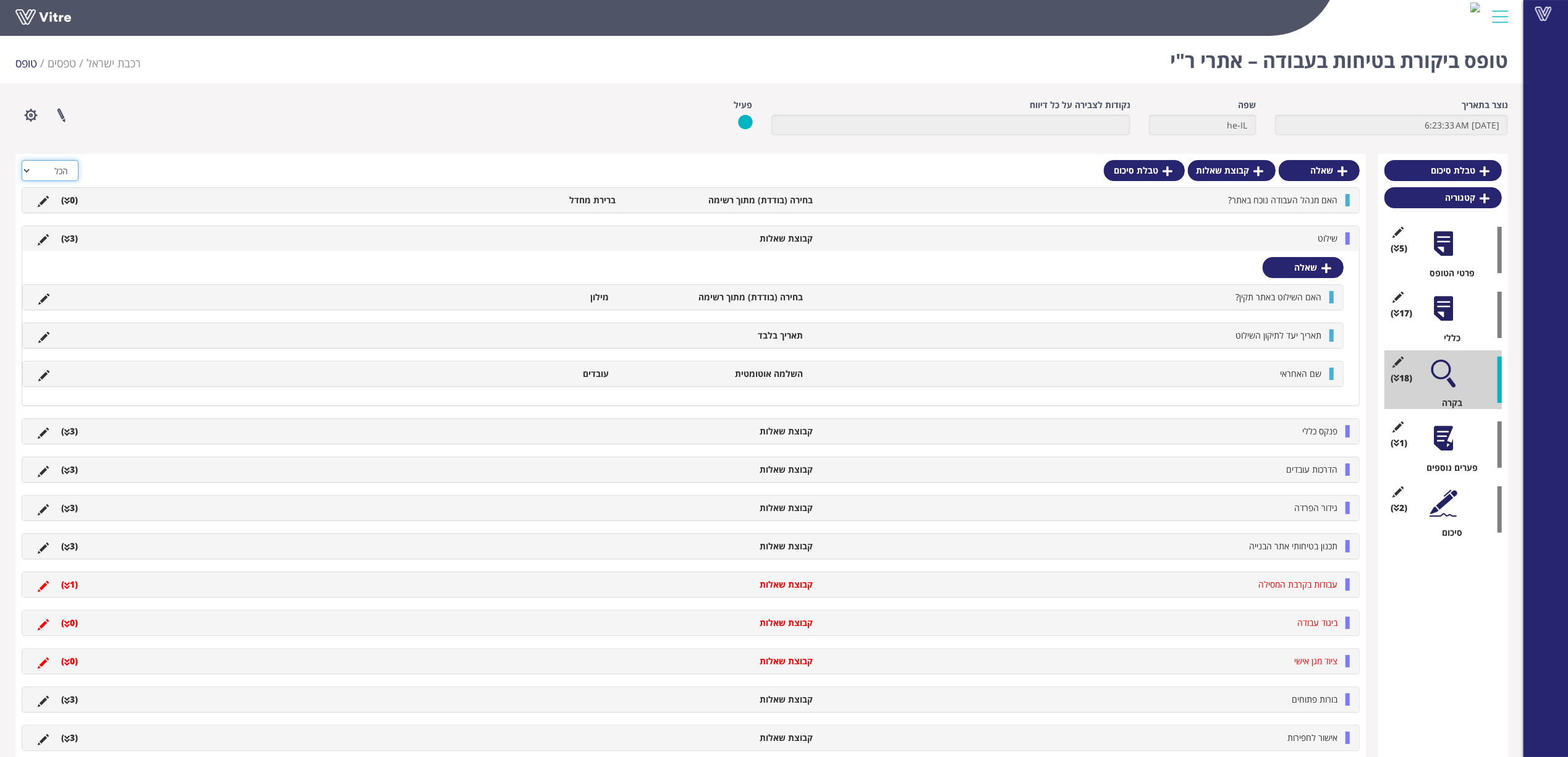
click at [50, 178] on select "הכל פעיל לא פעיל" at bounding box center [50, 170] width 57 height 21
select select "1"
click at [22, 160] on select "הכל פעיל לא פעיל" at bounding box center [50, 170] width 57 height 21
click at [1121, 237] on li "שילוט" at bounding box center [1081, 238] width 525 height 12
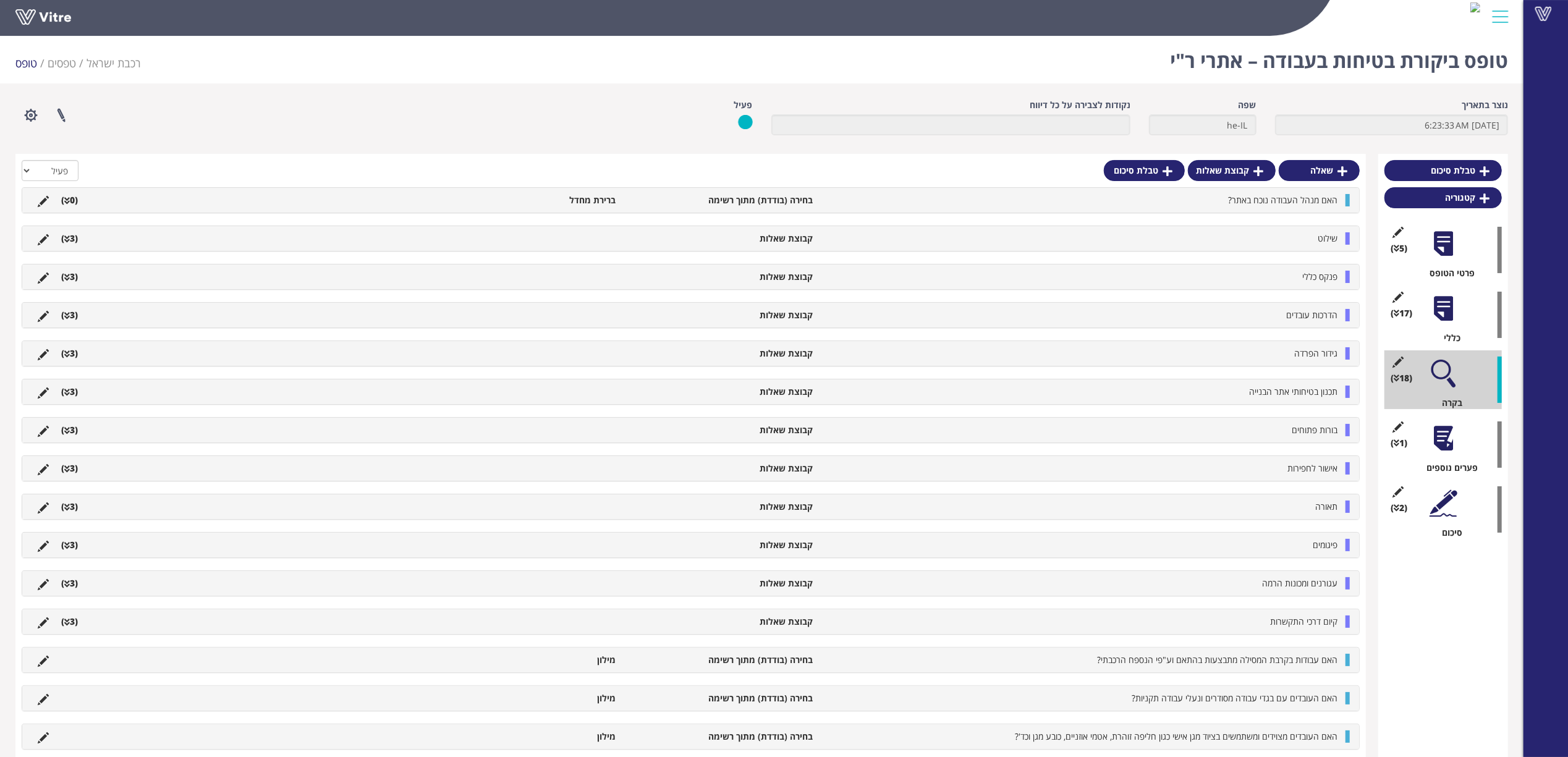
click at [1276, 245] on li "שילוט" at bounding box center [1081, 238] width 525 height 12
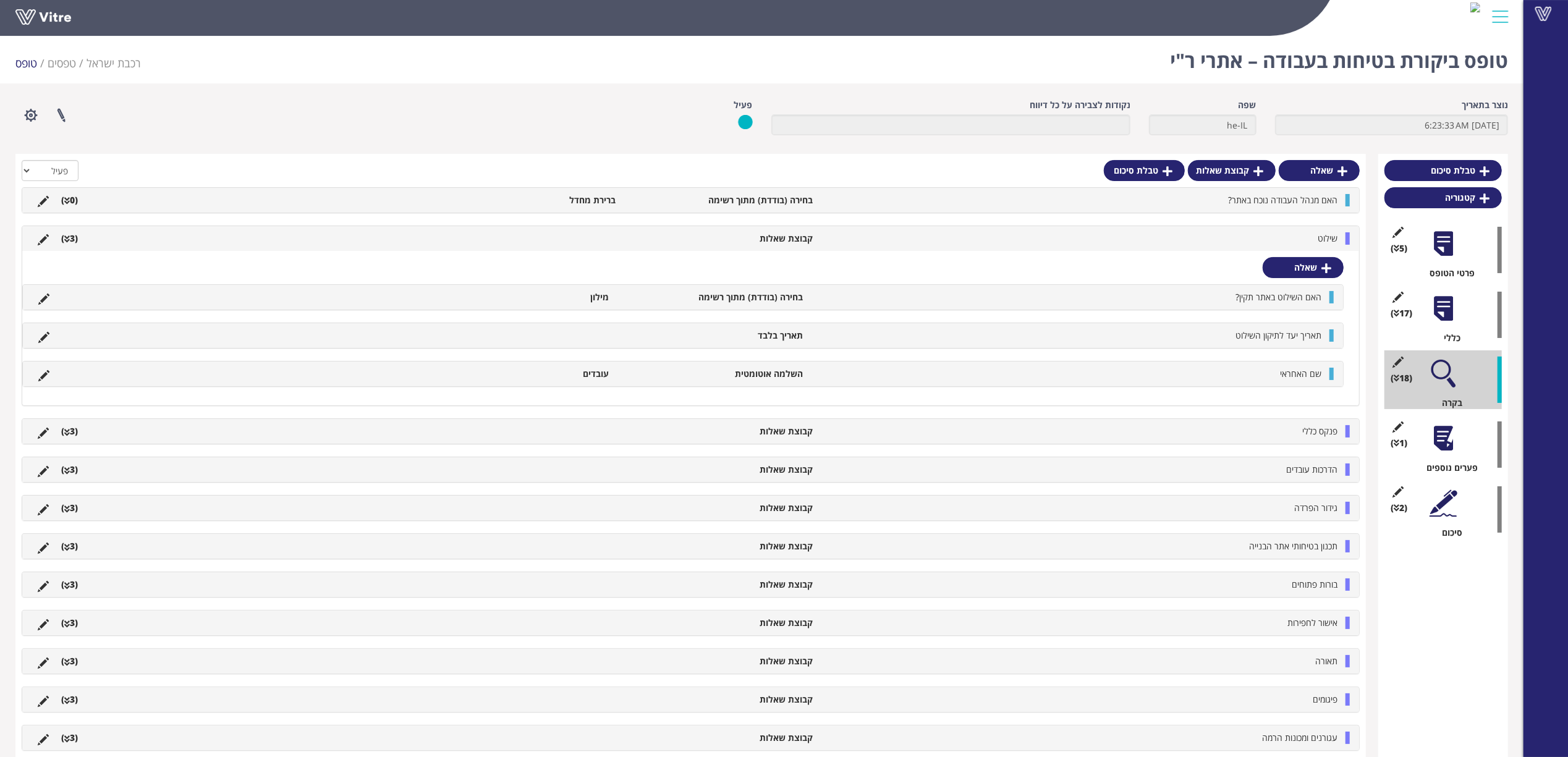
click at [1249, 245] on li "שילוט" at bounding box center [1081, 238] width 525 height 12
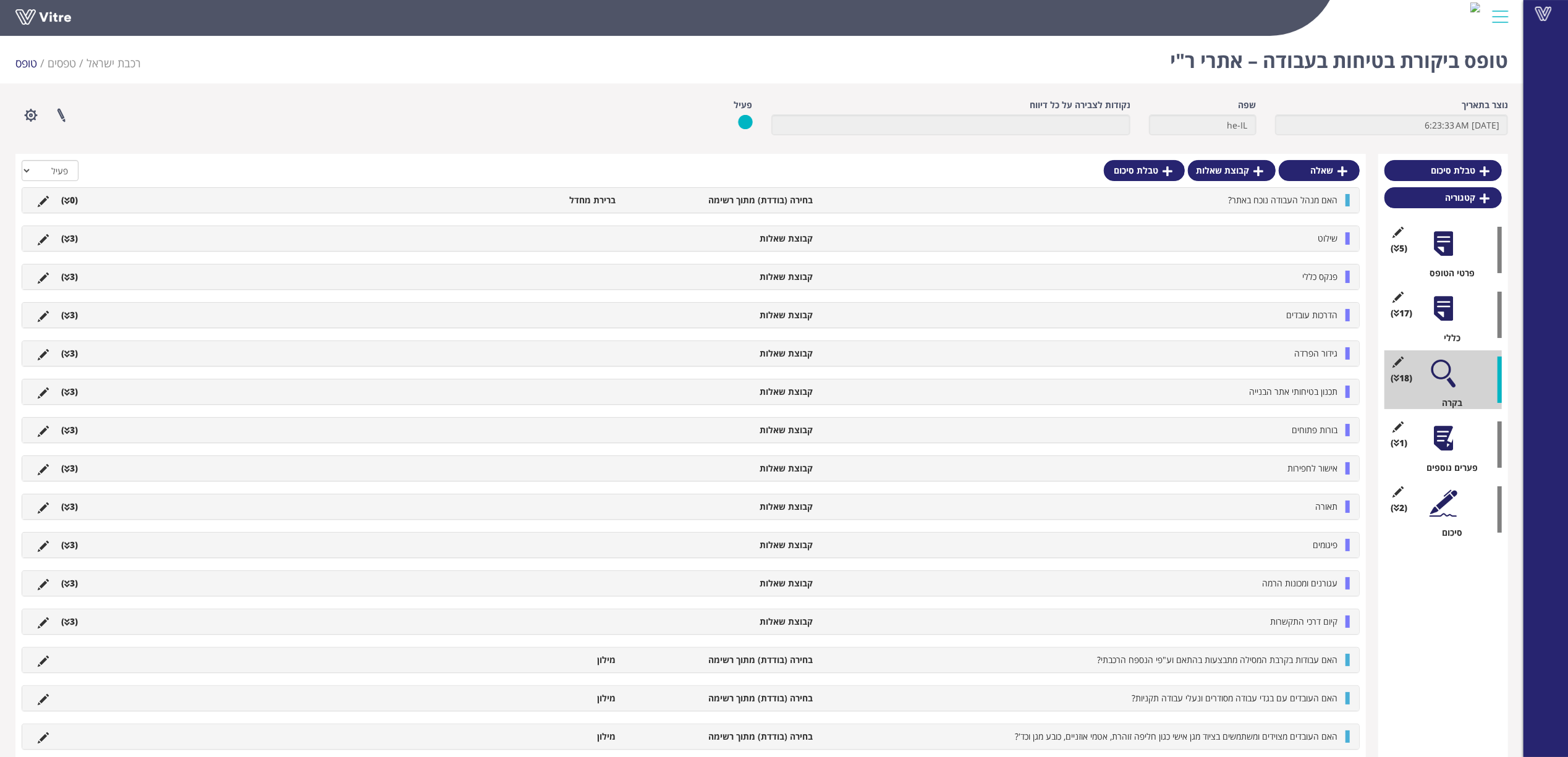
click at [1257, 245] on li "שילוט" at bounding box center [1081, 238] width 525 height 12
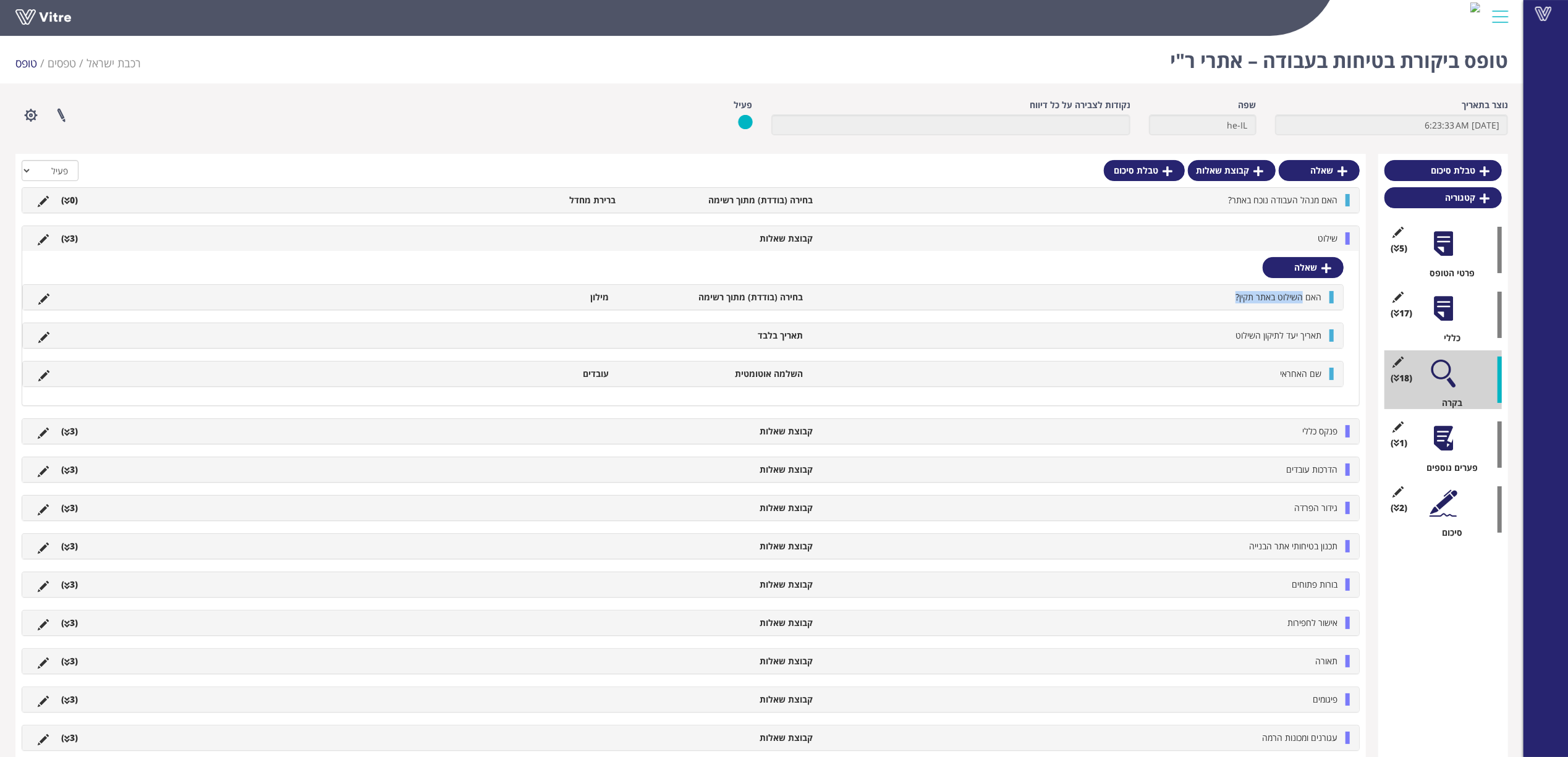
click at [1200, 299] on li "האם השילוט באתר תקין?" at bounding box center [1068, 297] width 518 height 12
drag, startPoint x: 1276, startPoint y: 337, endPoint x: 1219, endPoint y: 341, distance: 57.1
click at [1219, 341] on li "תאריך יעד לתיקון השילוט" at bounding box center [1068, 335] width 518 height 12
drag, startPoint x: 1301, startPoint y: 378, endPoint x: 1238, endPoint y: 377, distance: 63.0
click at [1238, 377] on li "שם האחראי" at bounding box center [1068, 373] width 518 height 12
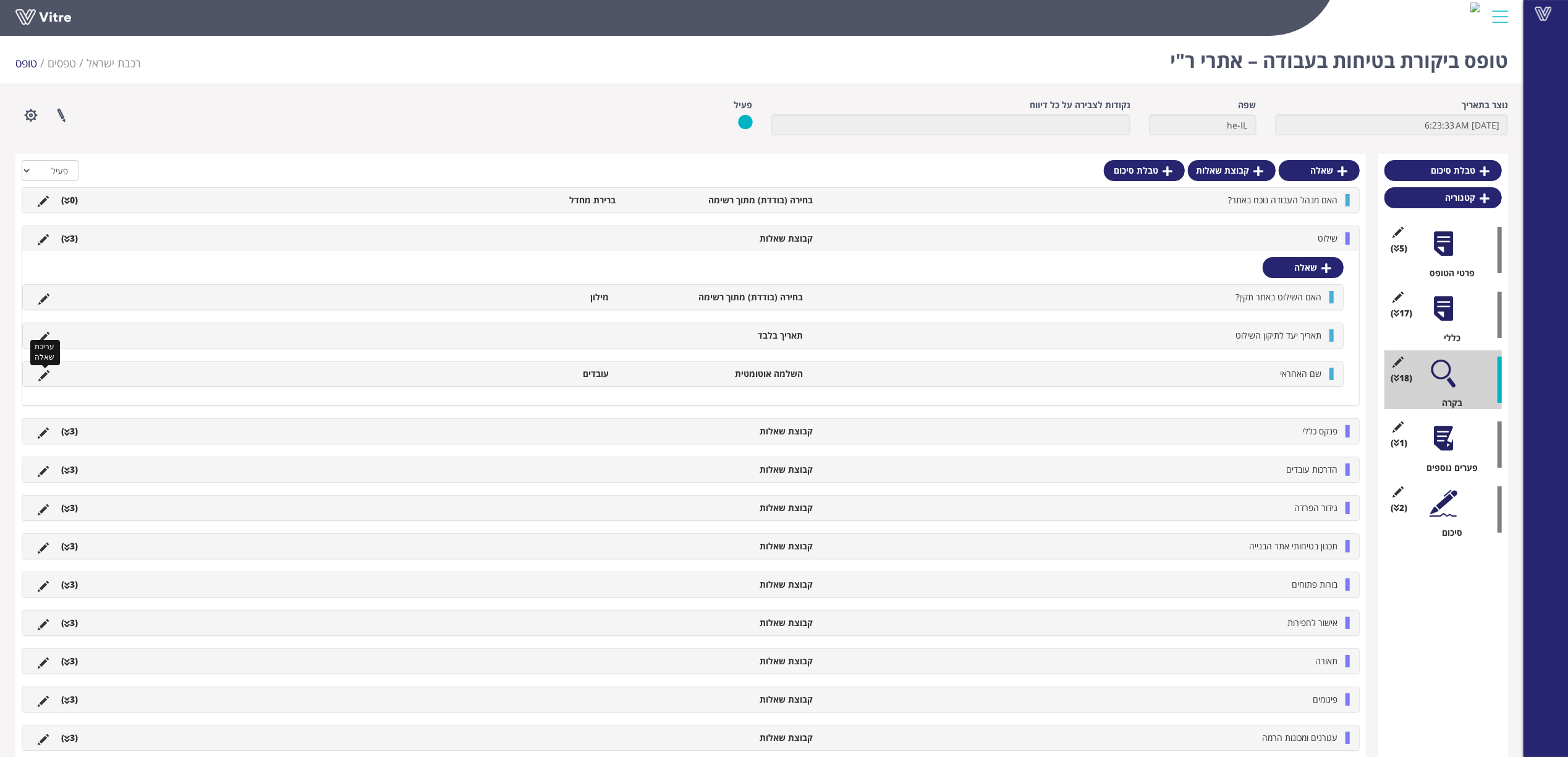
click at [46, 376] on icon at bounding box center [43, 375] width 11 height 11
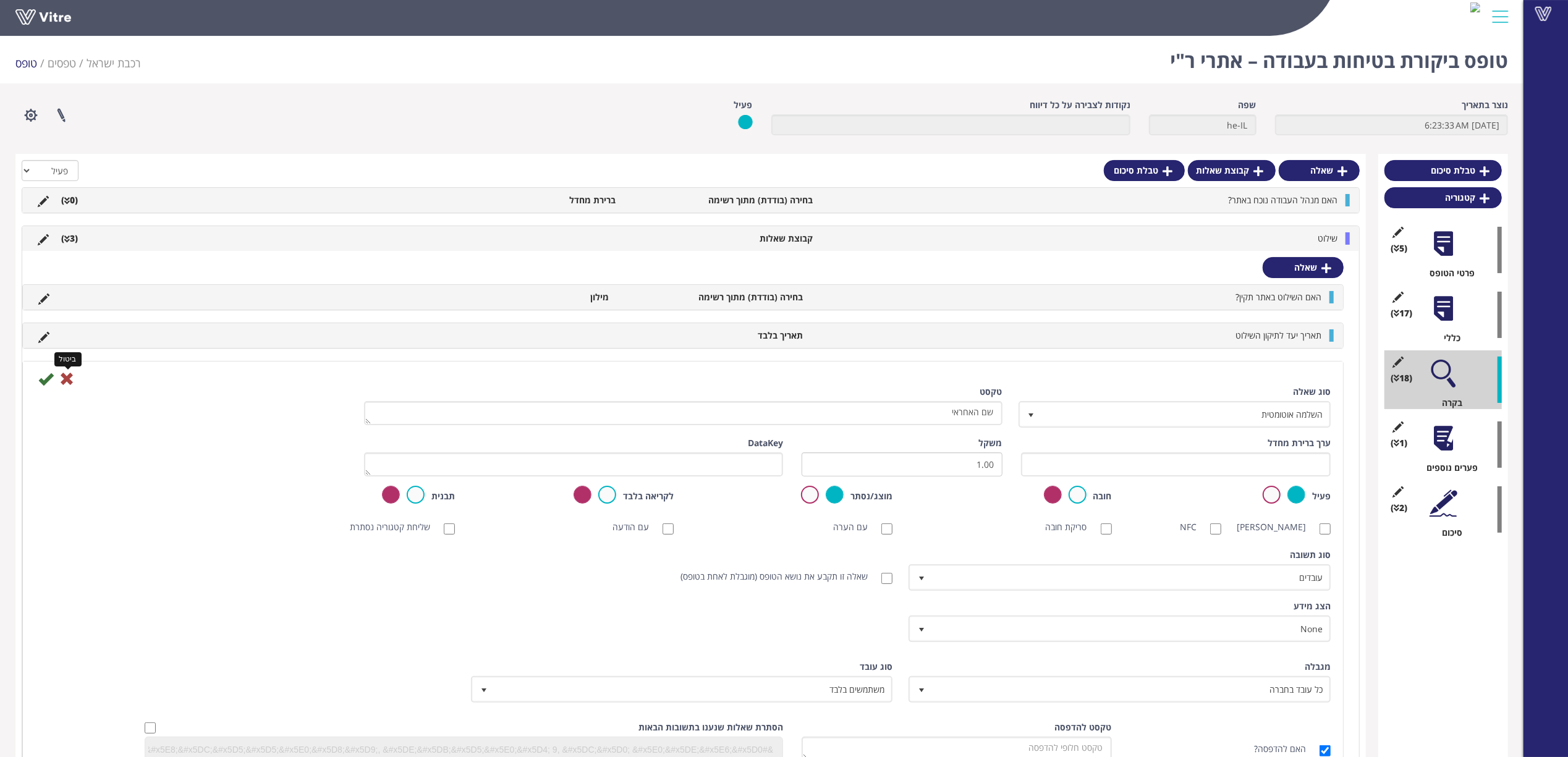
click at [69, 386] on icon at bounding box center [67, 378] width 15 height 15
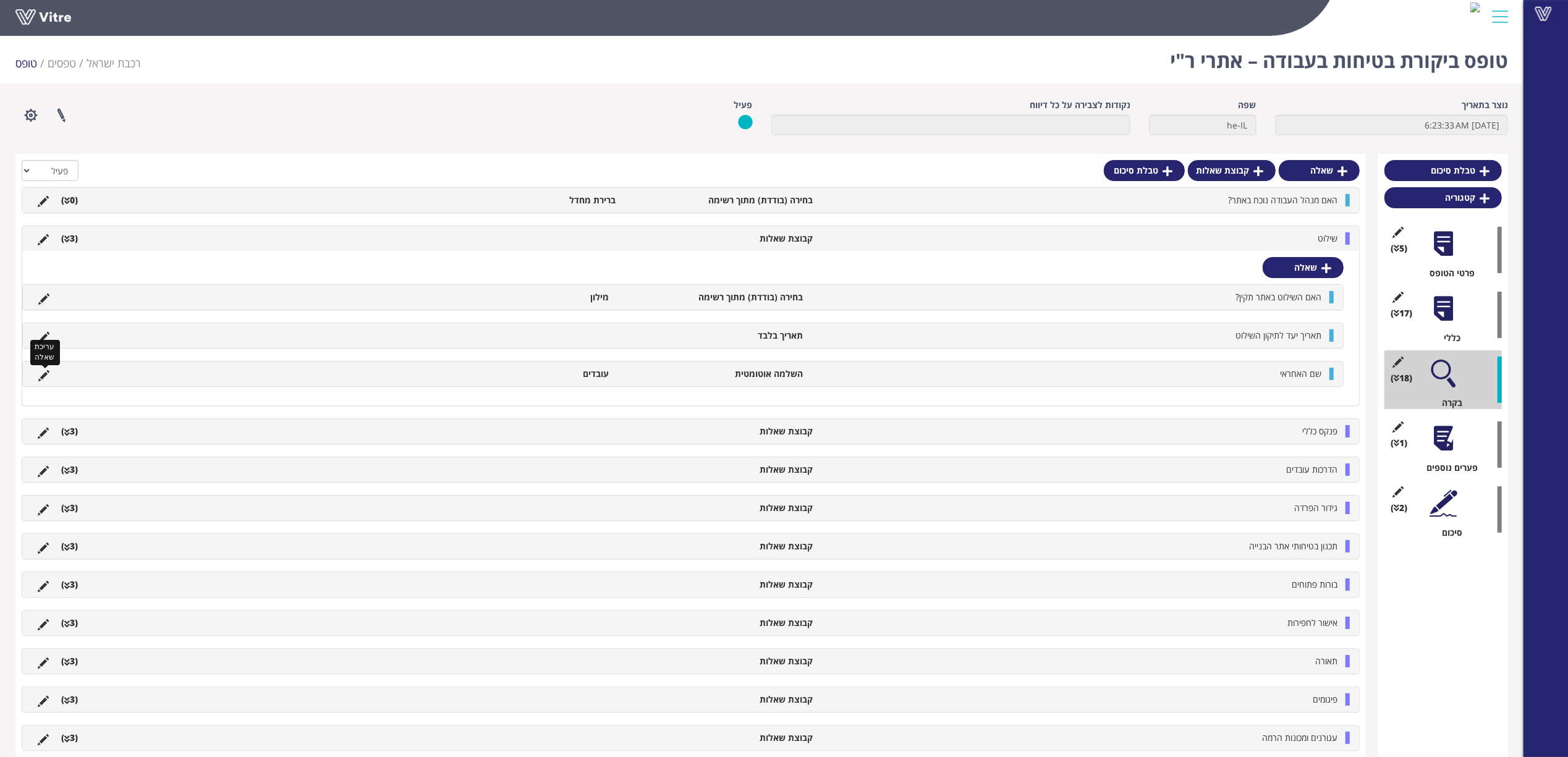
click at [43, 381] on icon at bounding box center [43, 375] width 11 height 11
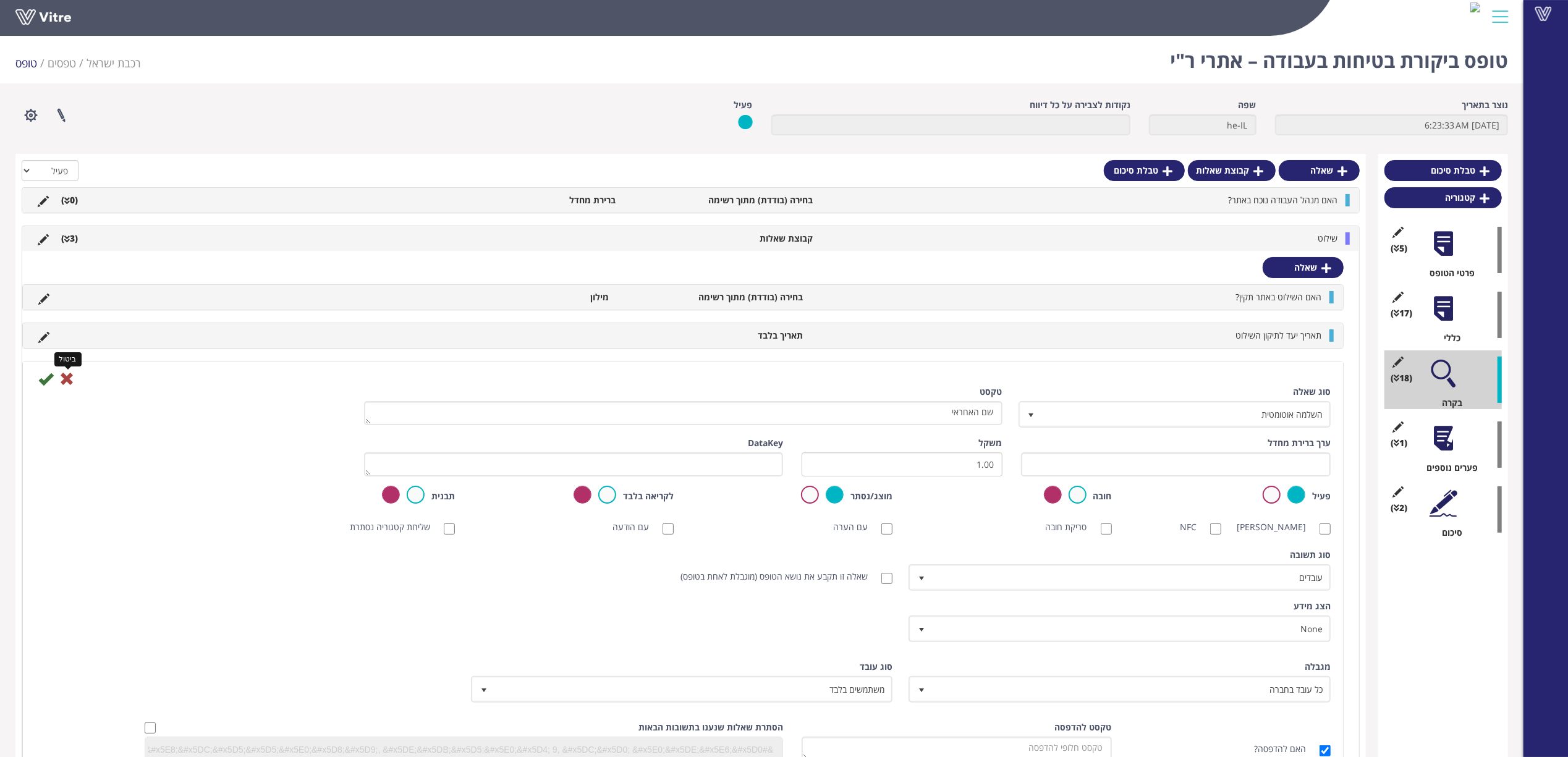
click at [66, 386] on icon at bounding box center [67, 378] width 15 height 15
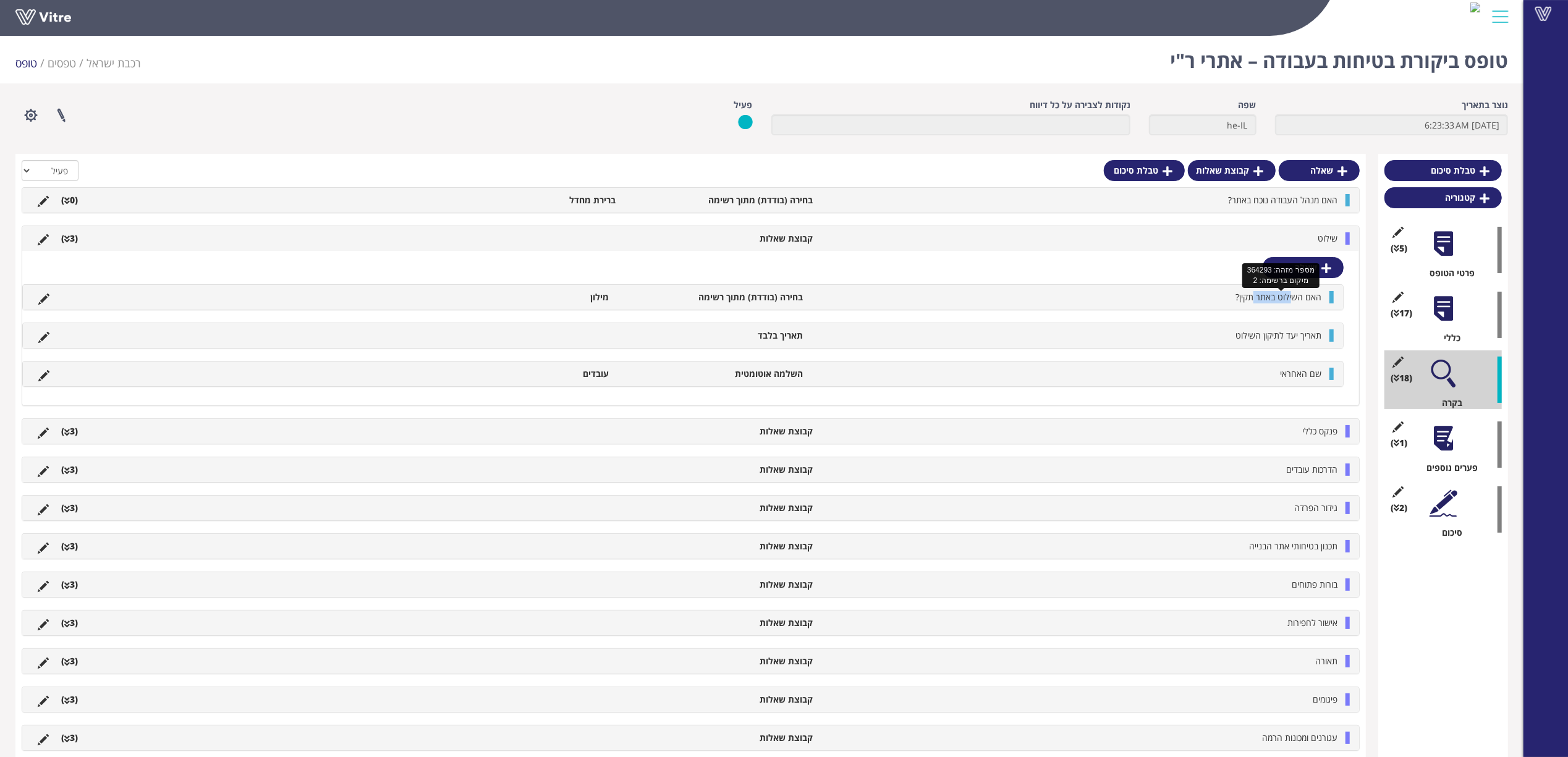
drag, startPoint x: 1293, startPoint y: 297, endPoint x: 1254, endPoint y: 295, distance: 39.1
click at [1254, 295] on span "האם השילוט באתר תקין?" at bounding box center [1279, 297] width 86 height 12
click at [1322, 438] on li "פנקס כללי" at bounding box center [1081, 431] width 525 height 12
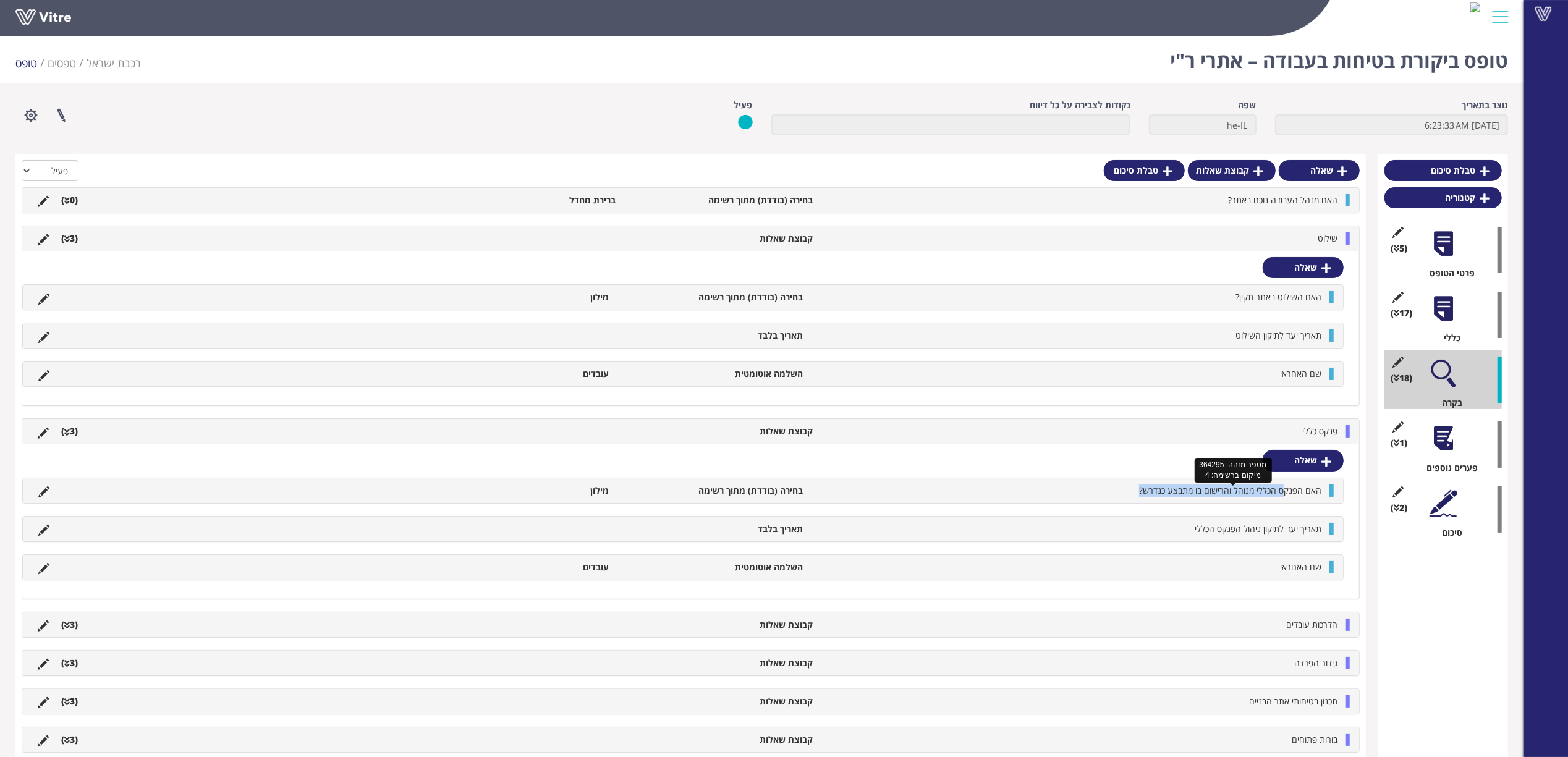
drag, startPoint x: 1286, startPoint y: 490, endPoint x: 1197, endPoint y: 503, distance: 89.9
click at [1197, 503] on div "האם הפנקס הכללי מנוהל והרישום בו מתבצע כנדרש? בחירה (בודדת) מתוך רשימה מילון" at bounding box center [683, 490] width 1320 height 25
click at [1197, 492] on span "האם הפנקס הכללי מנוהל והרישום בו מתבצע כנדרש?" at bounding box center [1230, 490] width 182 height 12
click at [1170, 247] on div "שילוט קבוצת שאלות (3 )" at bounding box center [690, 238] width 1337 height 25
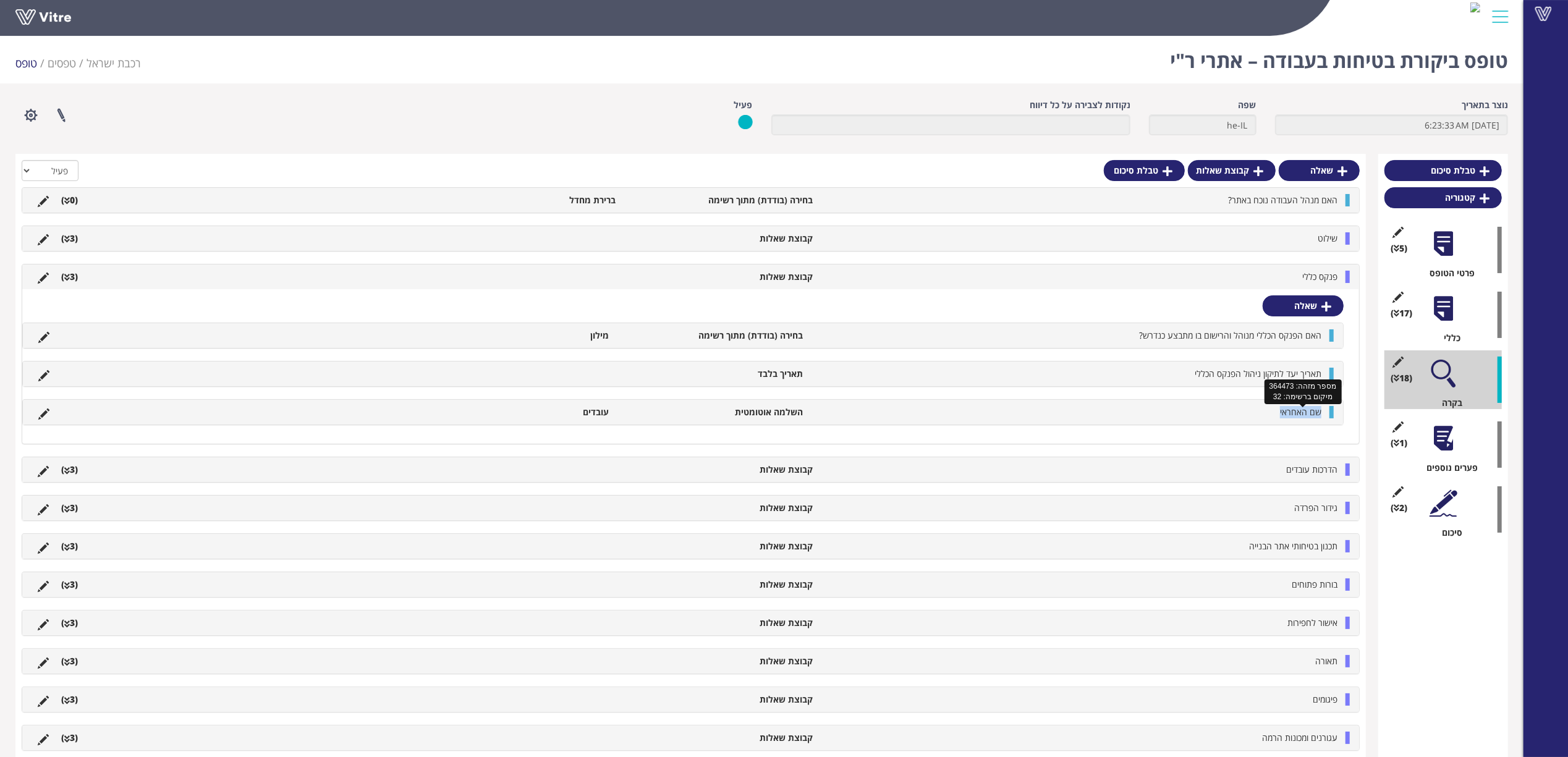
drag, startPoint x: 1319, startPoint y: 410, endPoint x: 1266, endPoint y: 416, distance: 53.3
click at [1266, 416] on li "שם האחראי" at bounding box center [1068, 411] width 518 height 12
click at [1436, 313] on div at bounding box center [1443, 308] width 28 height 28
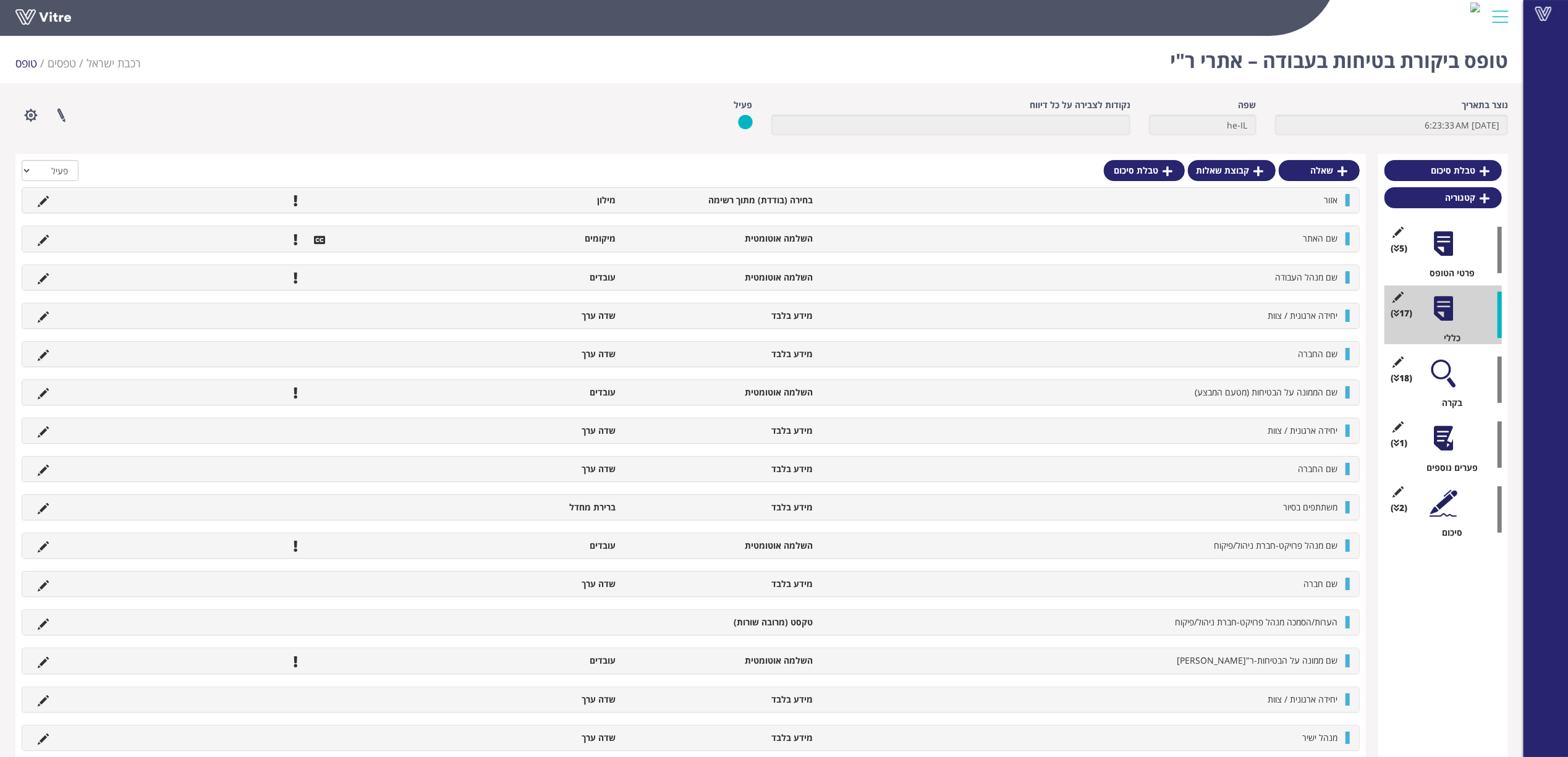
click at [1437, 372] on div at bounding box center [1443, 373] width 28 height 28
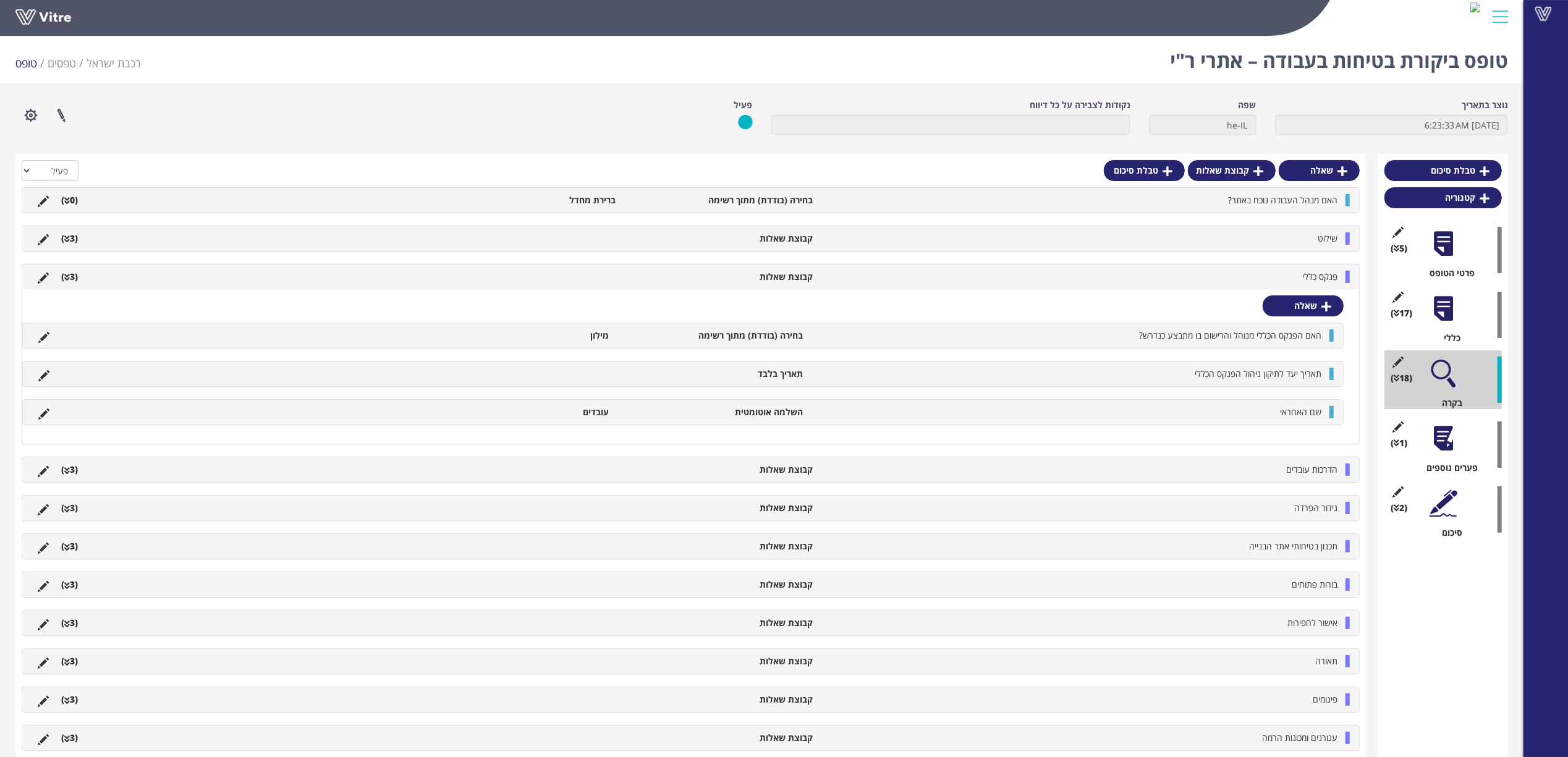
click at [1453, 312] on div at bounding box center [1443, 308] width 28 height 28
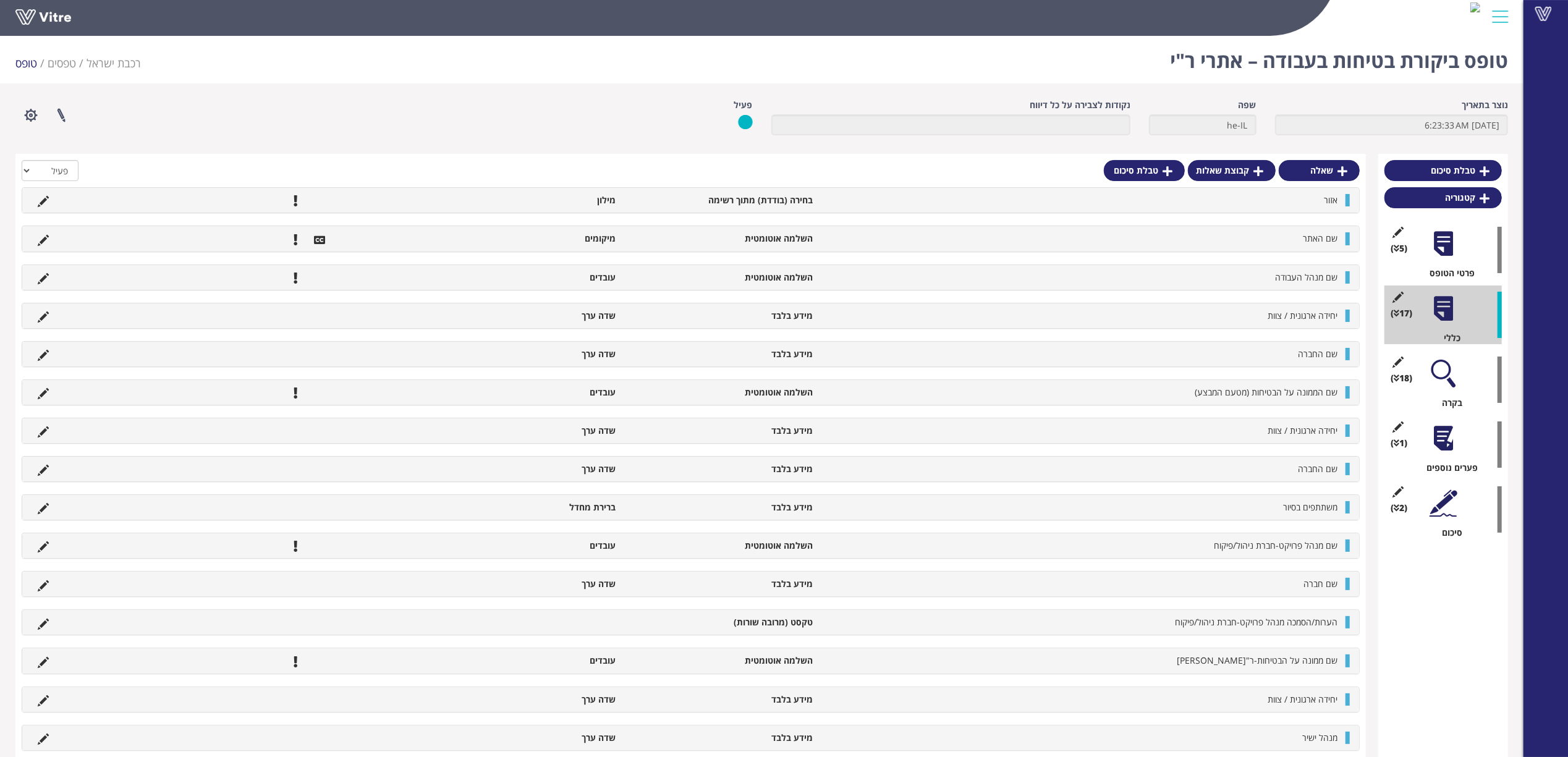
click at [1447, 440] on div at bounding box center [1443, 438] width 28 height 28
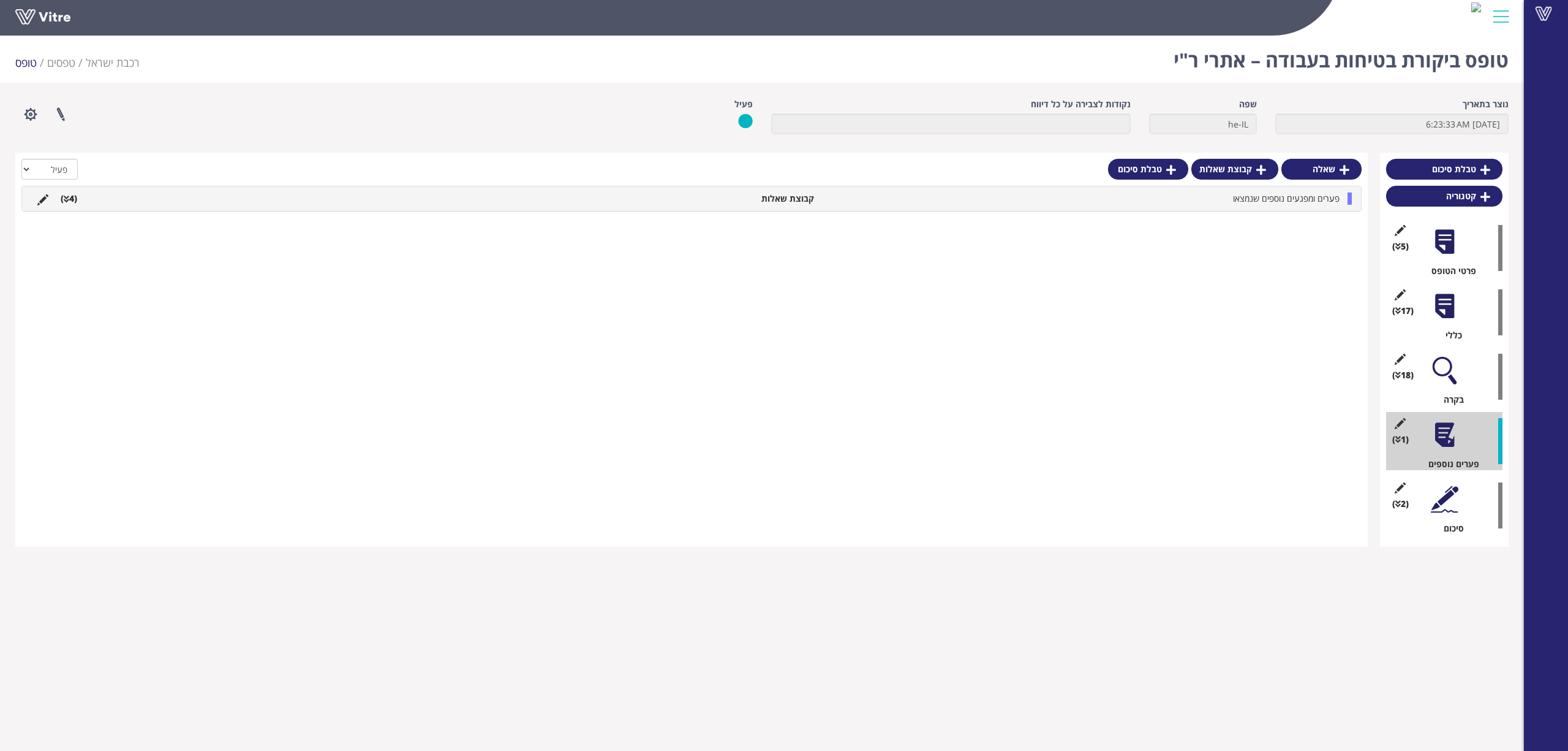
click at [1293, 208] on div "שאלה קבוצת שאלות טבלת סיכום הכל פעיל לא פעיל פערים ומפגעים נוספים שנמצאו קבוצת …" at bounding box center [691, 350] width 1353 height 394
click at [1293, 207] on div "פערים ומפגעים נוספים שנמצאו קבוצת שאלות (4 )" at bounding box center [691, 199] width 1339 height 25
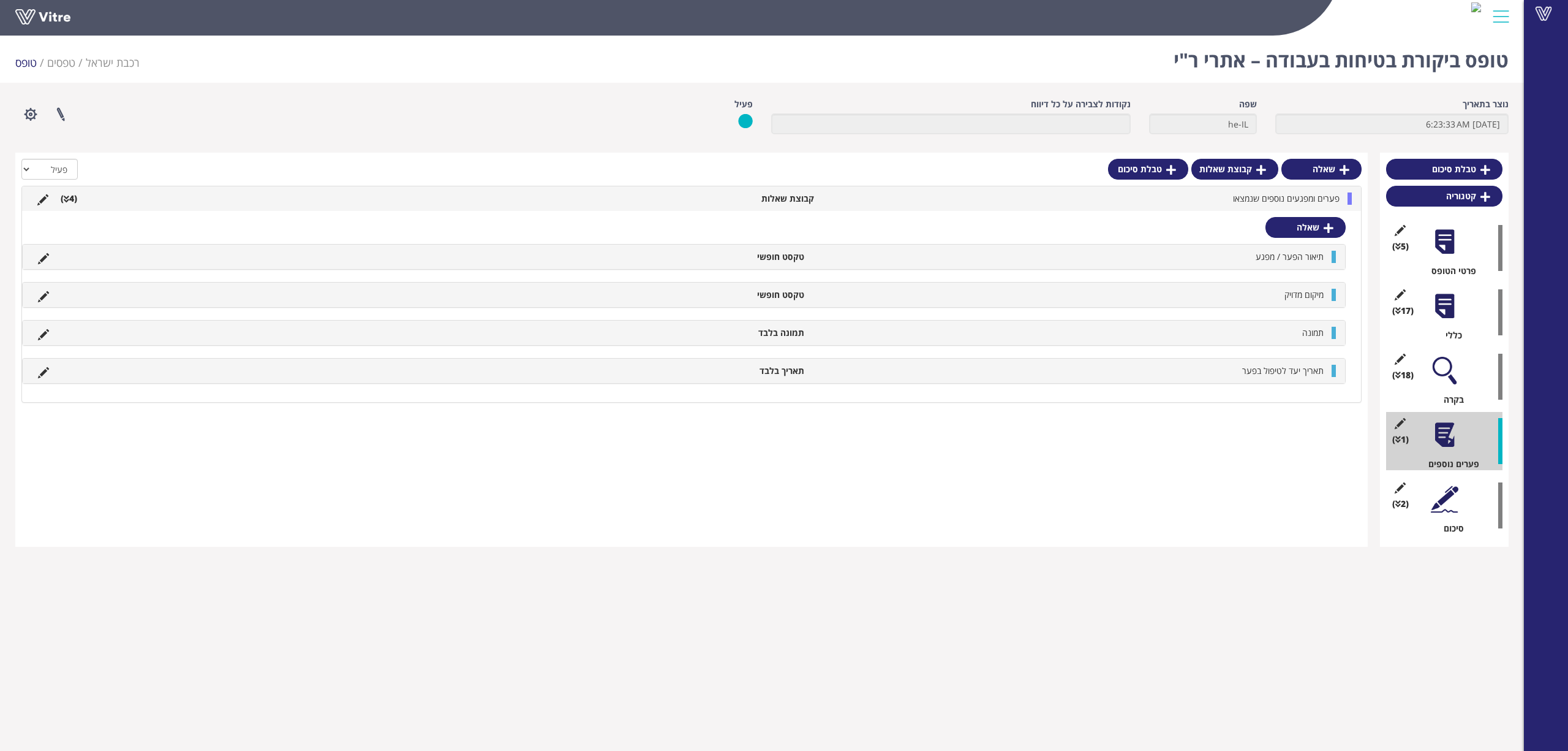
click at [46, 194] on icon at bounding box center [43, 199] width 11 height 11
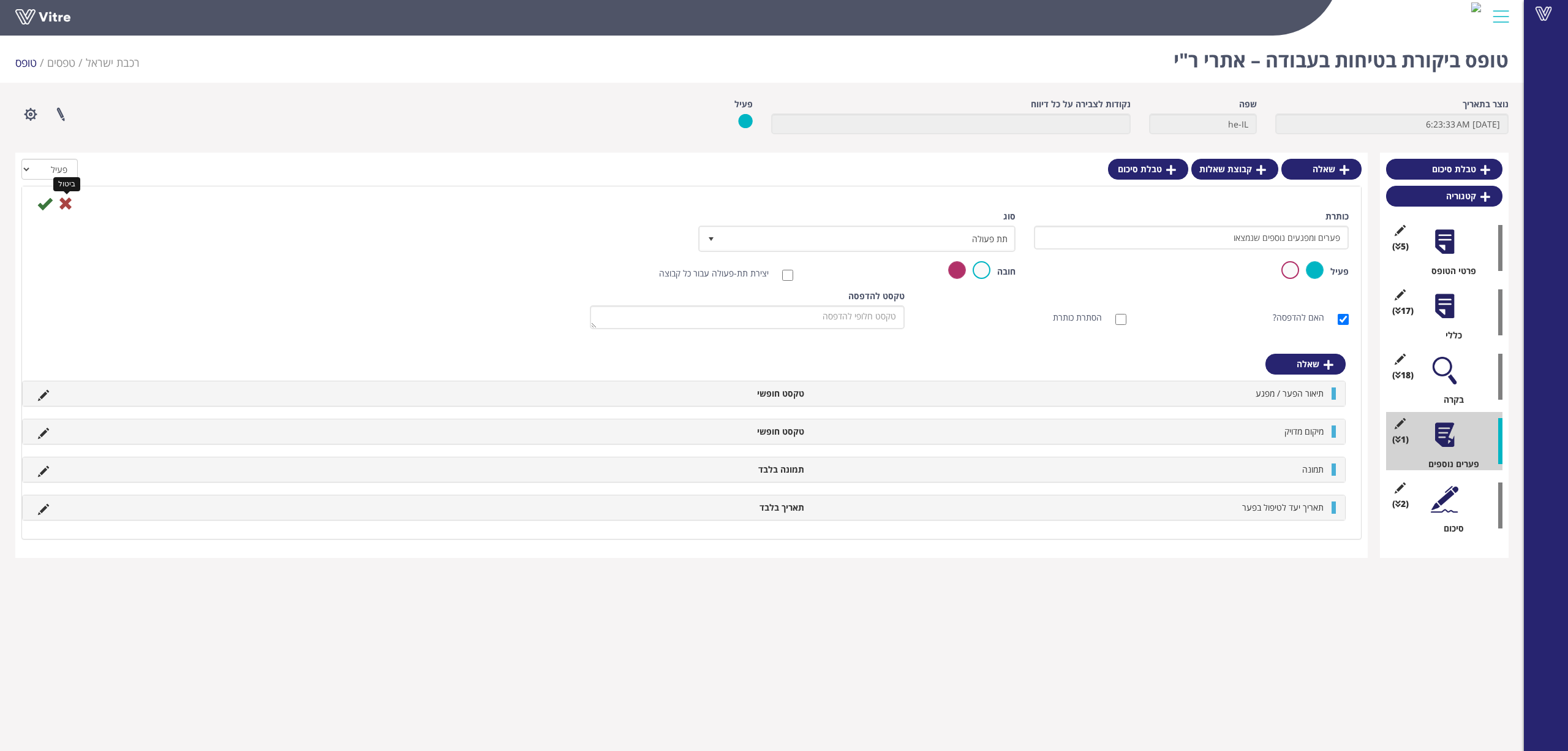
click at [67, 207] on icon at bounding box center [65, 204] width 14 height 14
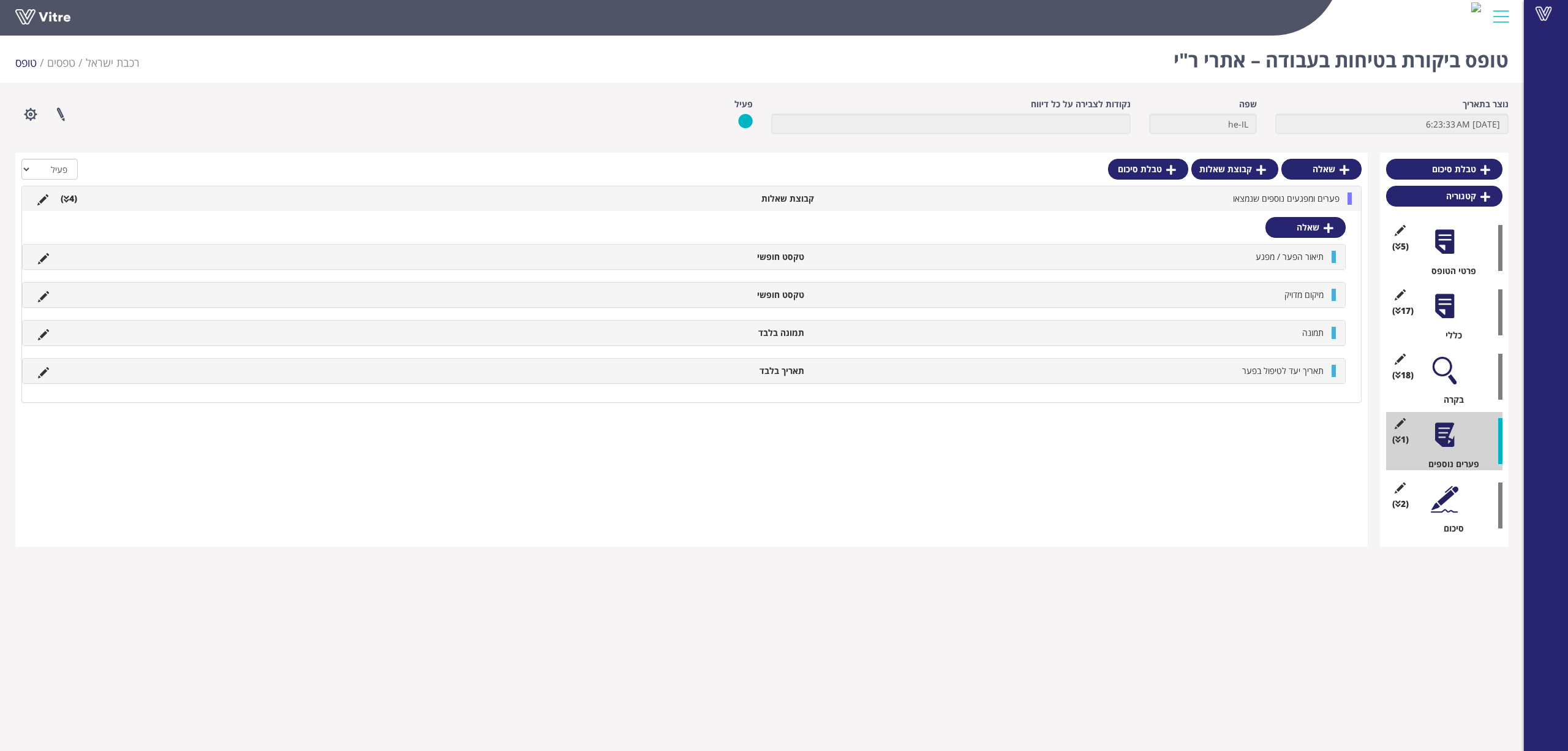
click at [1453, 302] on div at bounding box center [1445, 306] width 28 height 28
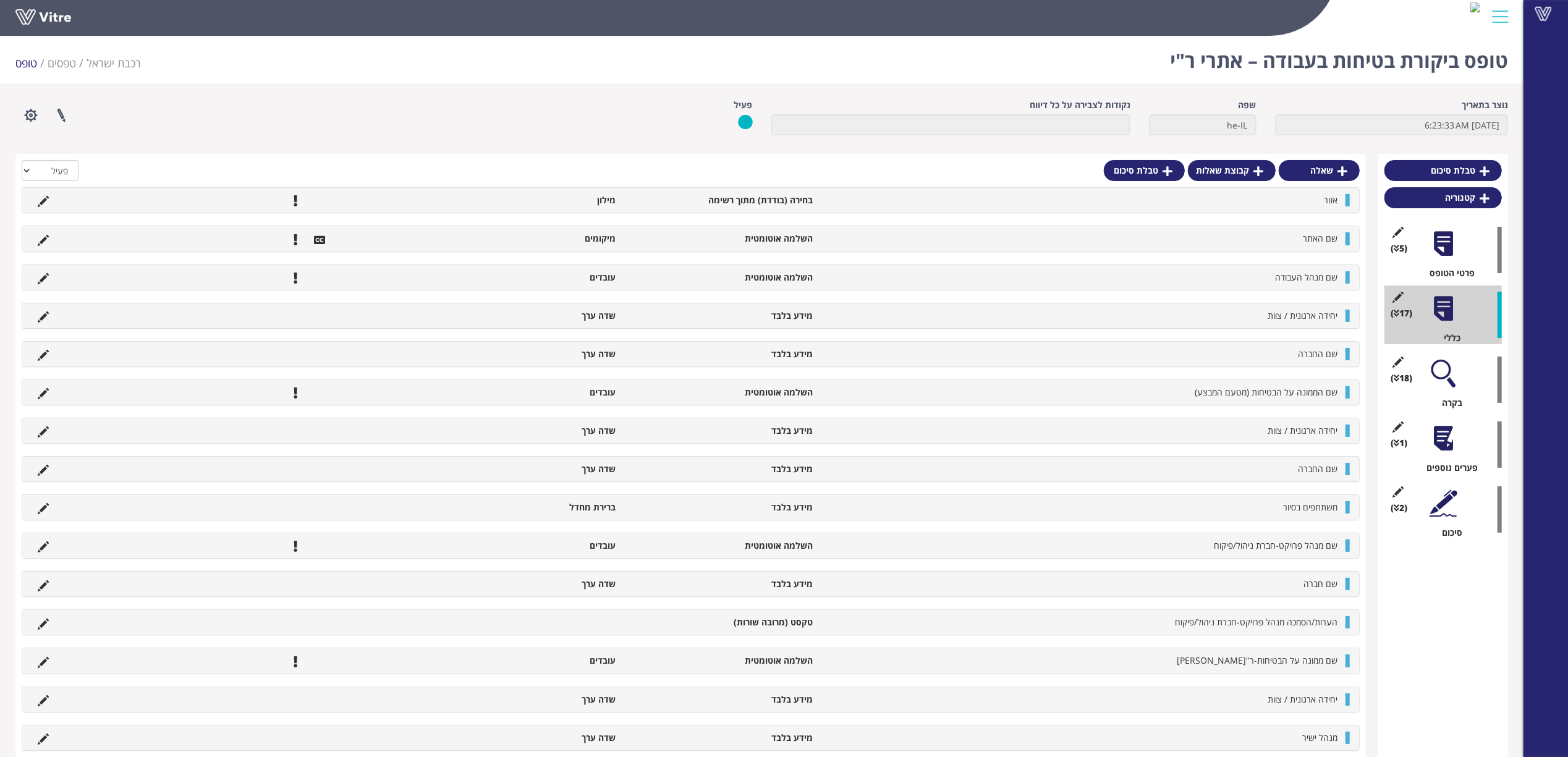
click at [1454, 374] on div at bounding box center [1443, 373] width 28 height 28
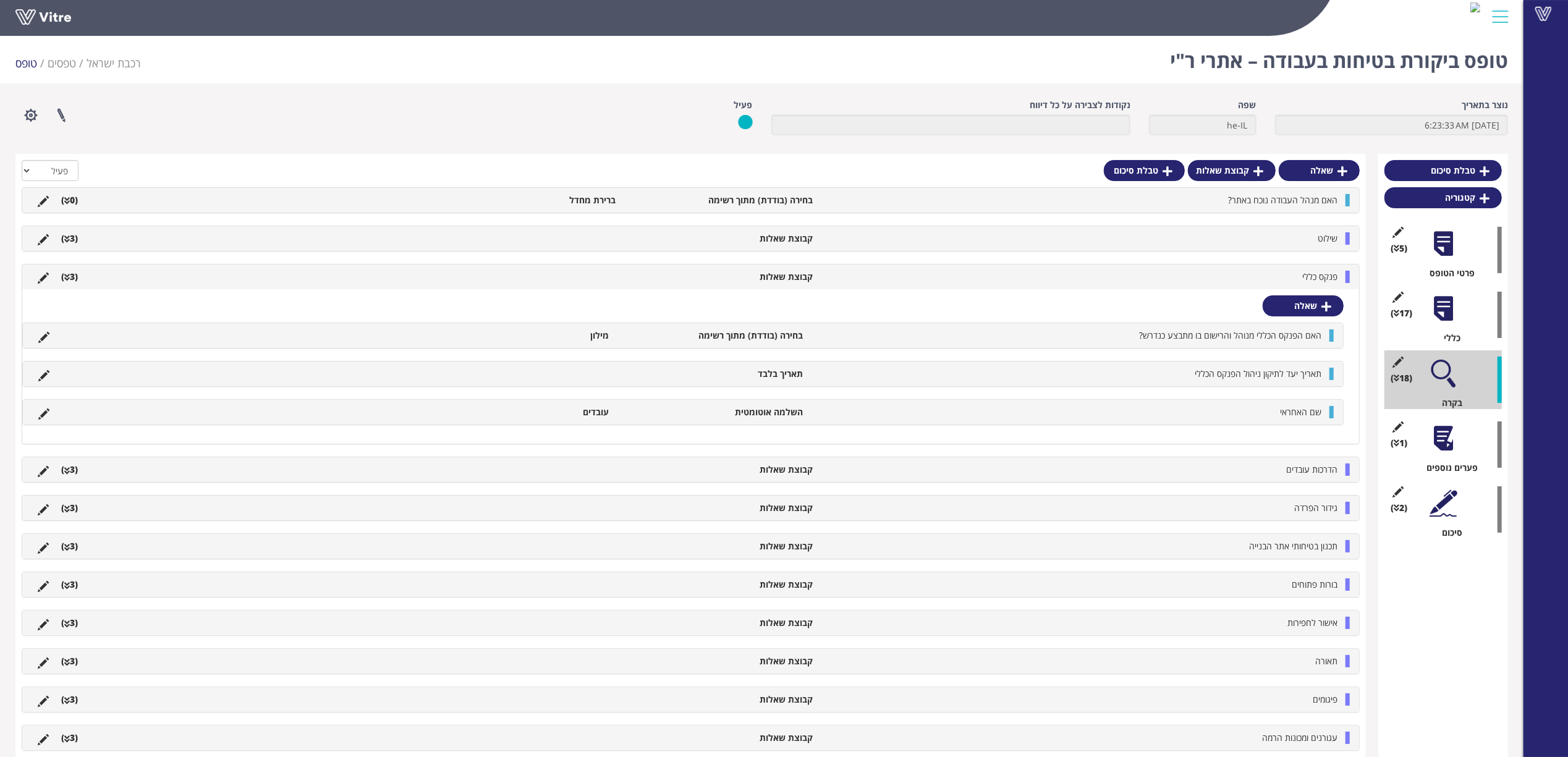
click at [1253, 278] on li "פנקס כללי" at bounding box center [1081, 276] width 525 height 12
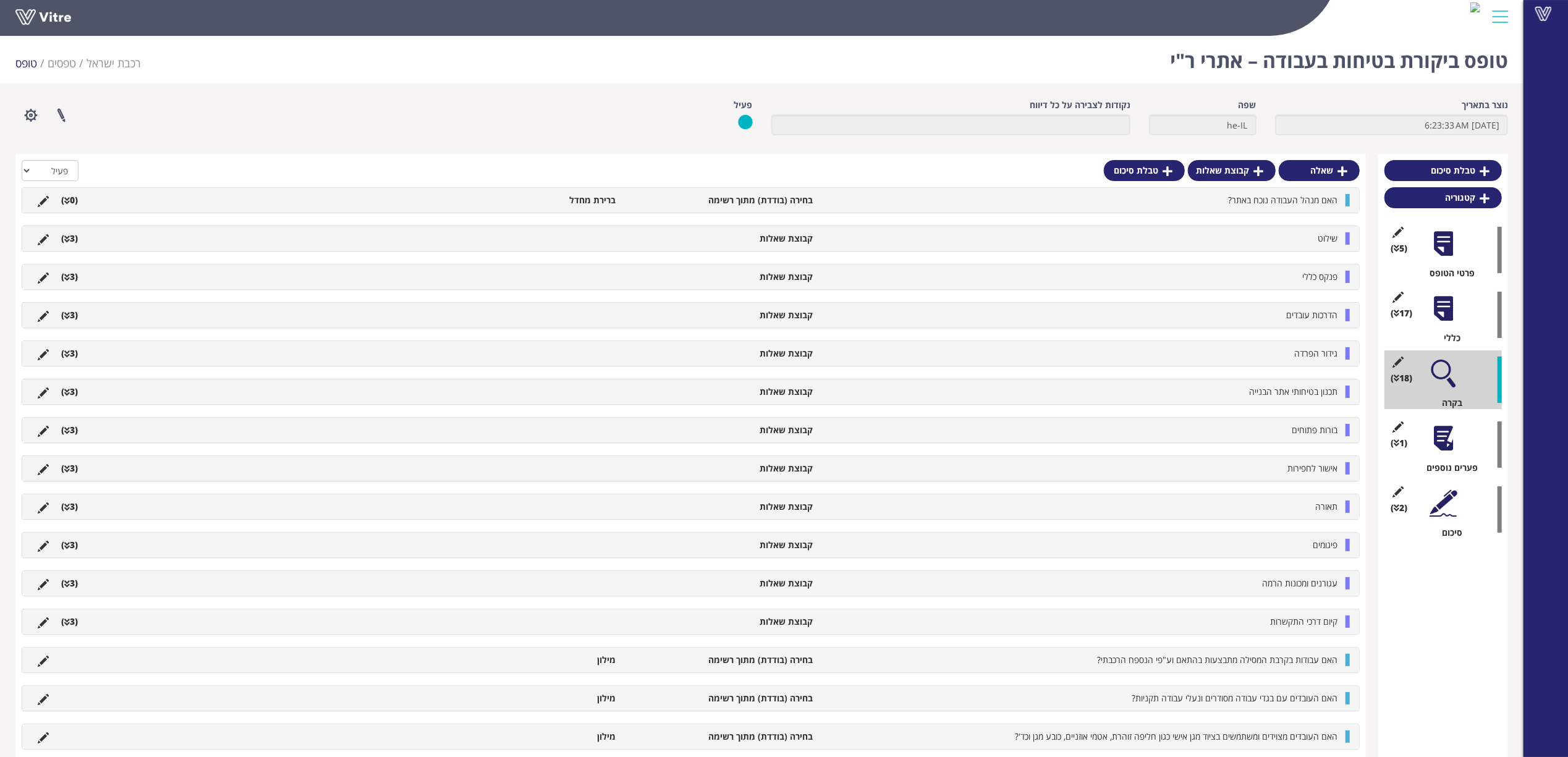
scroll to position [33, 0]
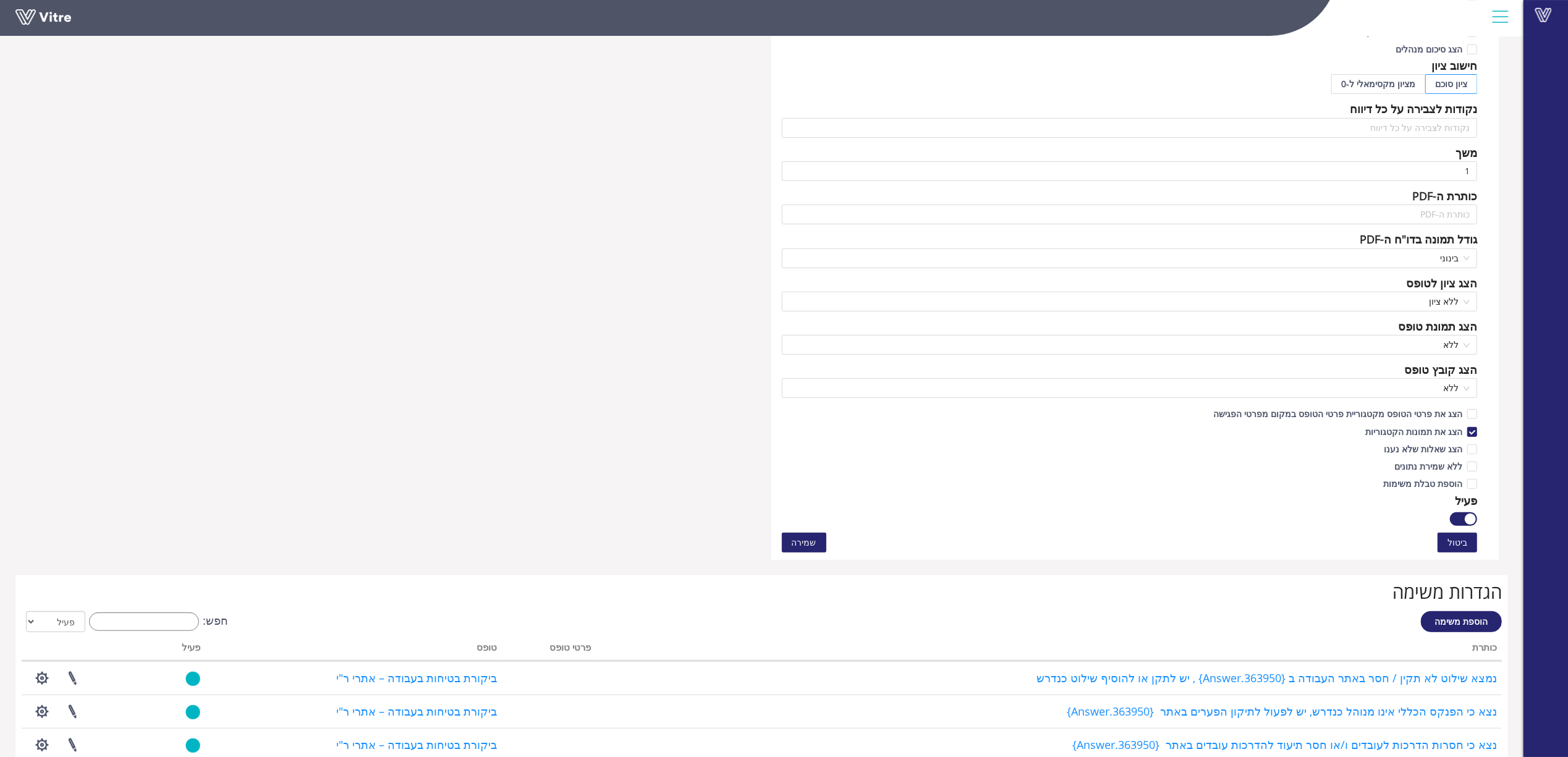
scroll to position [577, 0]
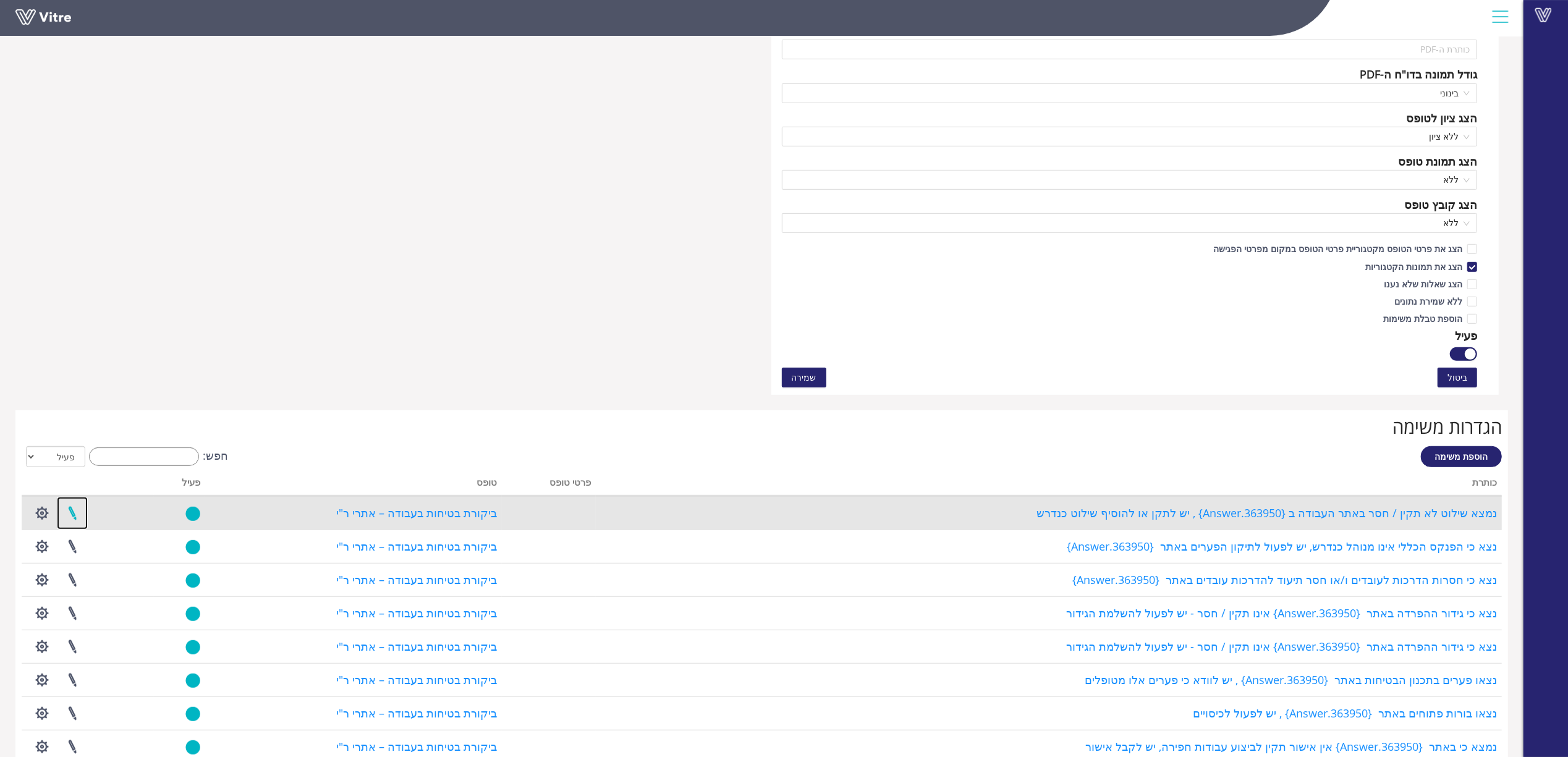
click at [80, 515] on link at bounding box center [72, 513] width 31 height 33
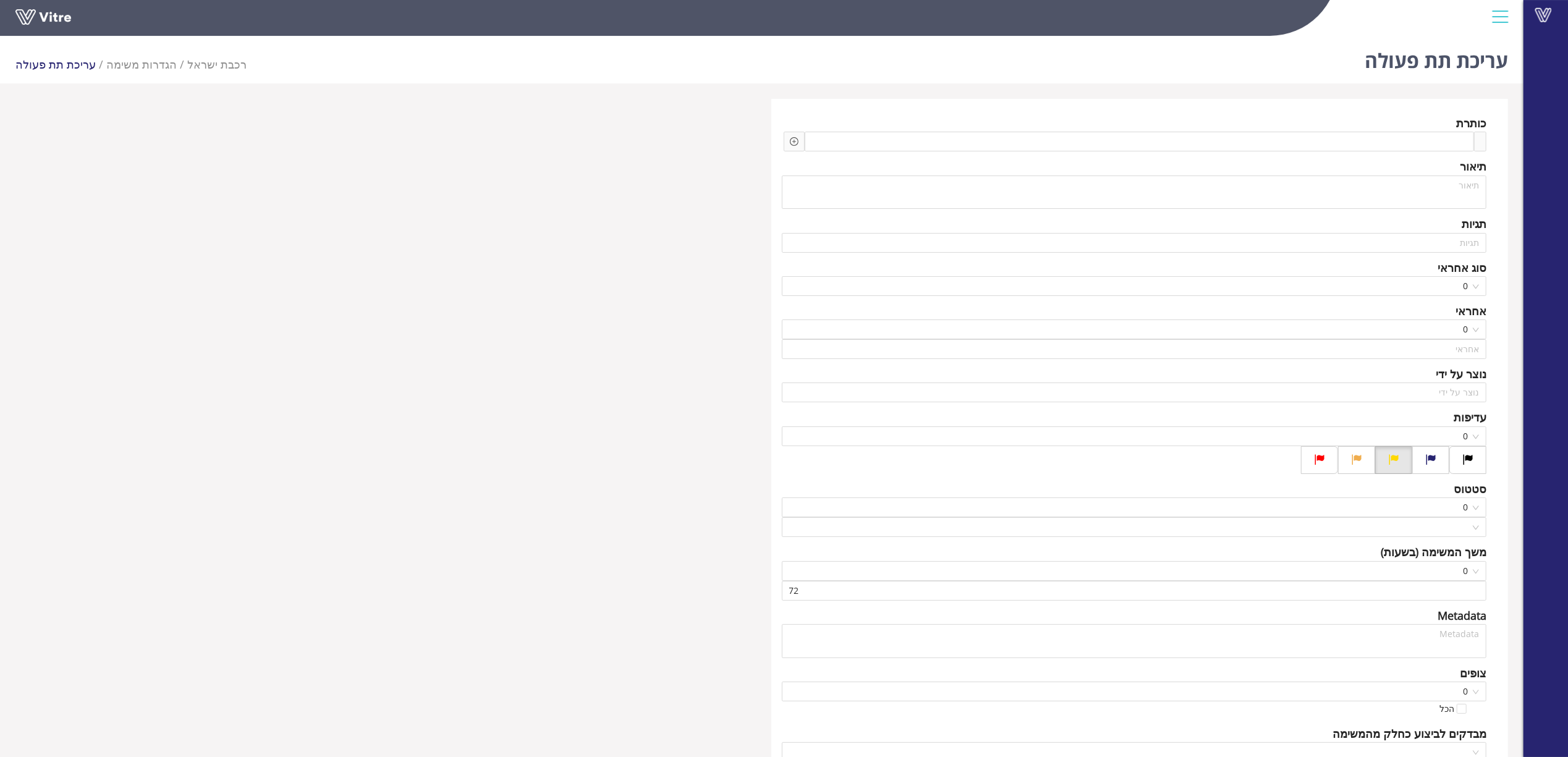
type input "[PERSON_NAME]"
click at [1426, 349] on span "2 שם האחראי" at bounding box center [1135, 349] width 690 height 18
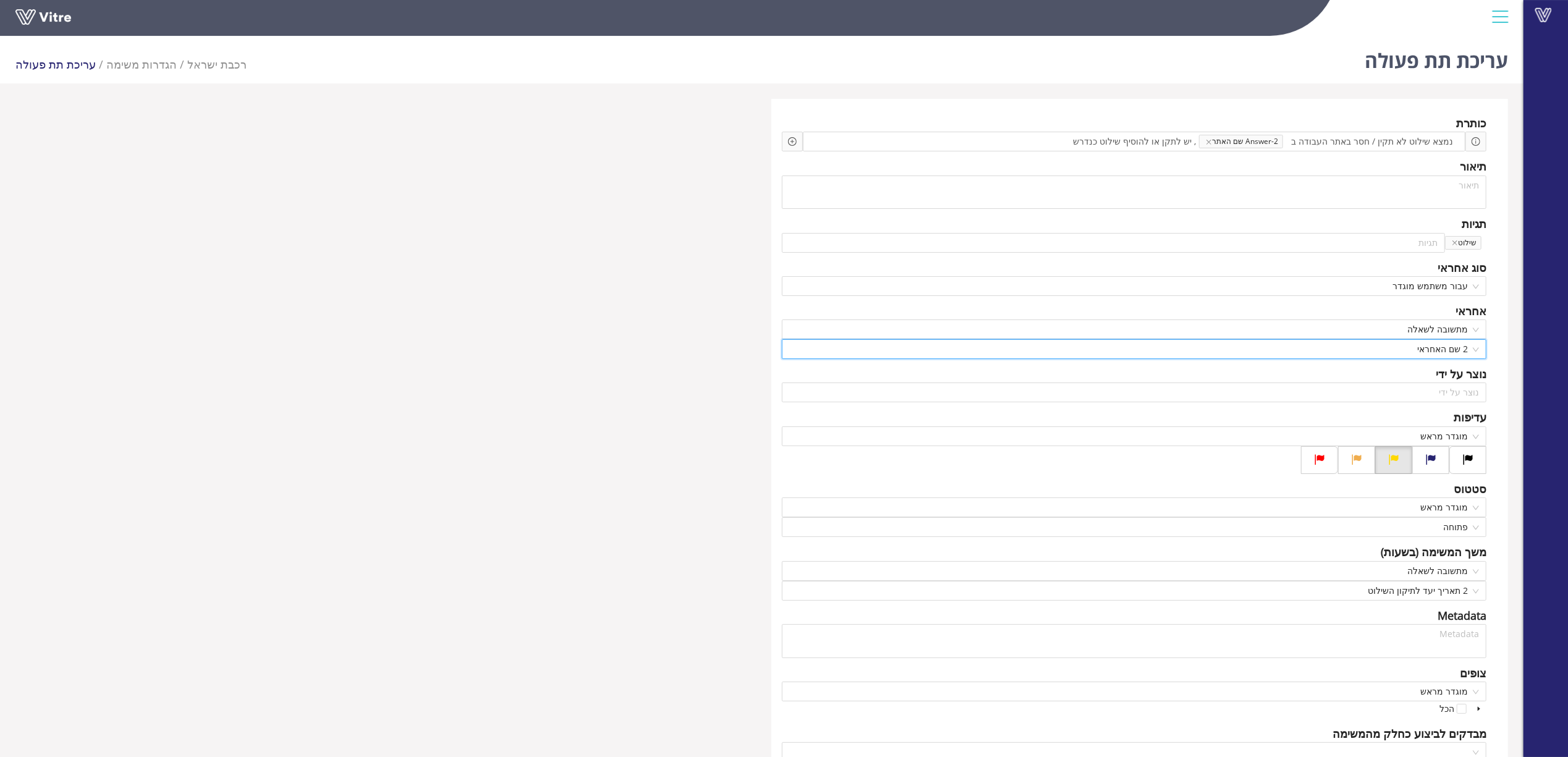
click at [1426, 349] on span "2 שם האחראי" at bounding box center [1135, 349] width 690 height 18
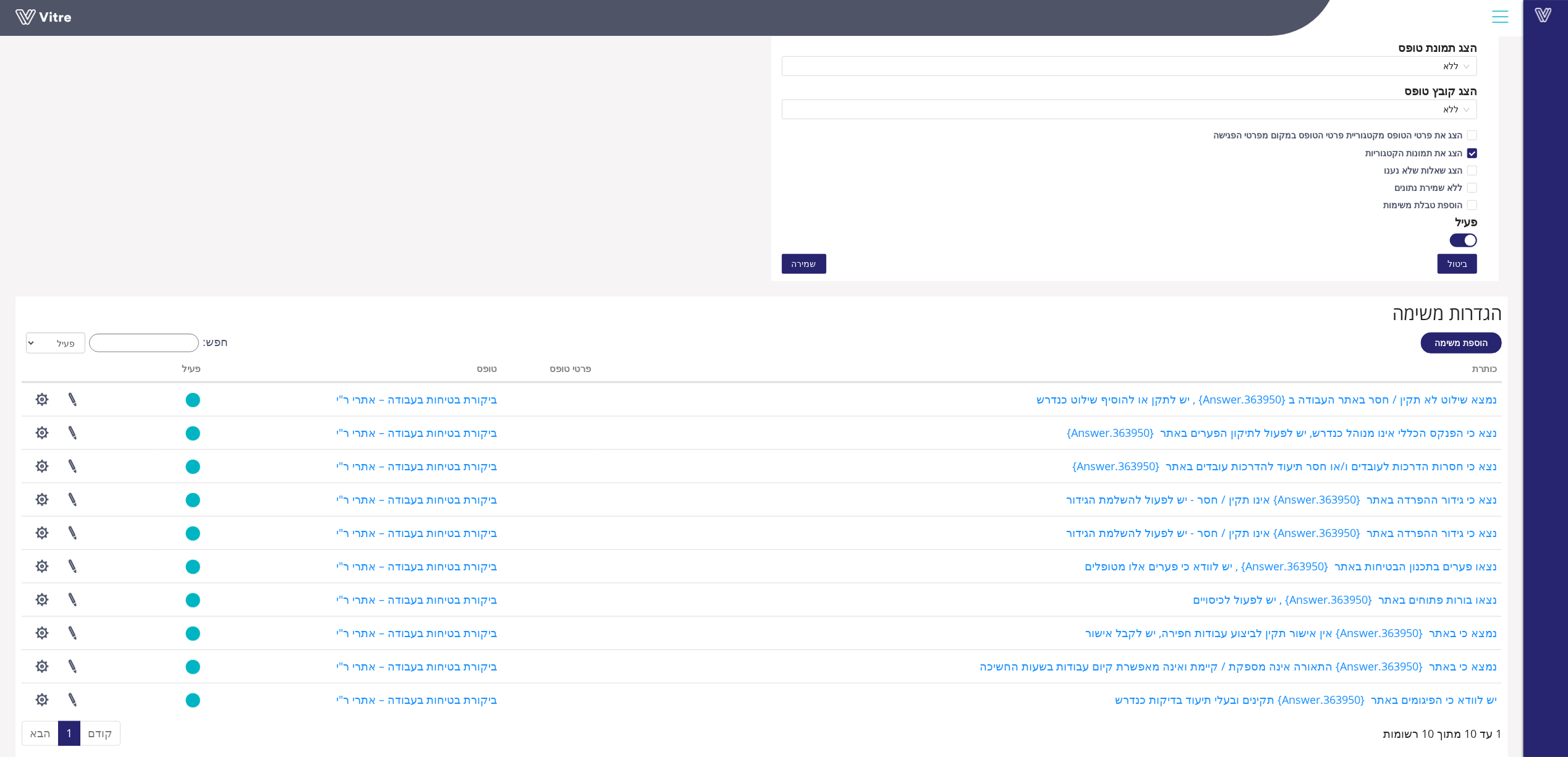
scroll to position [772, 0]
